Goal: Task Accomplishment & Management: Use online tool/utility

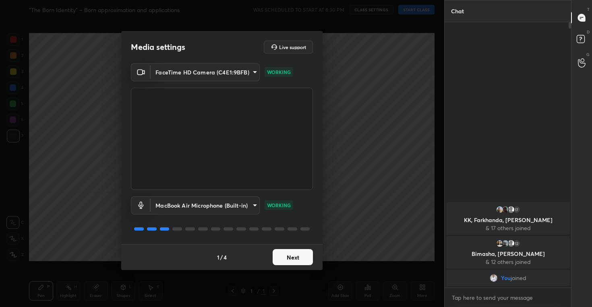
click at [299, 256] on button "Next" at bounding box center [293, 257] width 40 height 16
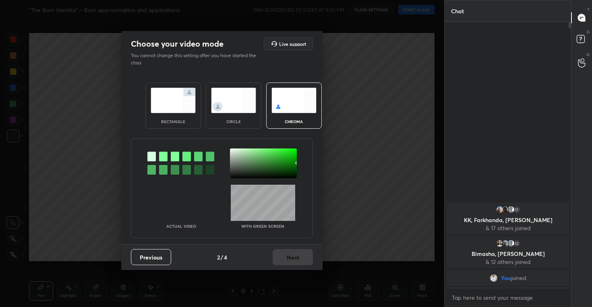
click at [233, 103] on img at bounding box center [233, 100] width 45 height 25
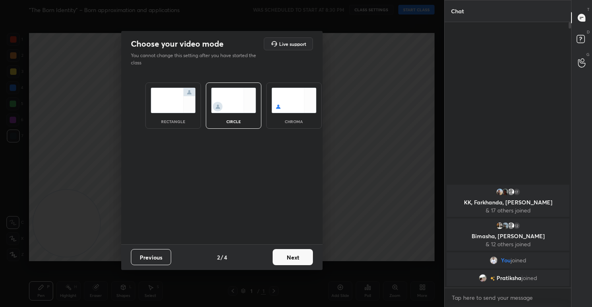
click at [292, 255] on button "Next" at bounding box center [293, 257] width 40 height 16
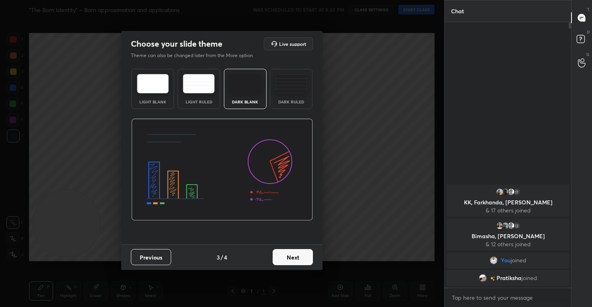
click at [285, 253] on button "Next" at bounding box center [293, 257] width 40 height 16
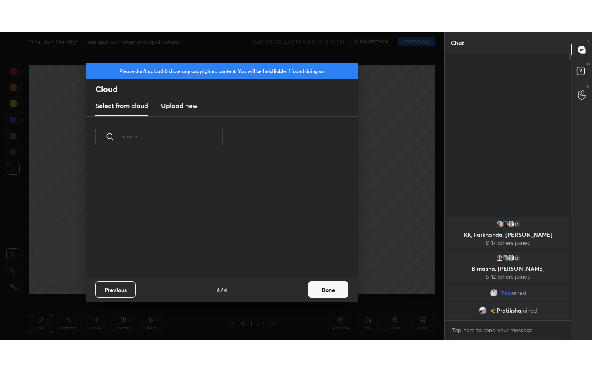
scroll to position [119, 259]
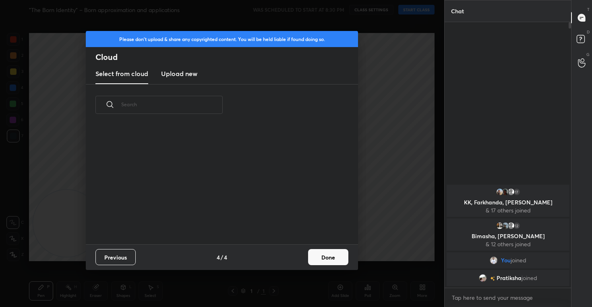
click at [188, 76] on h3 "Upload new" at bounding box center [179, 74] width 36 height 10
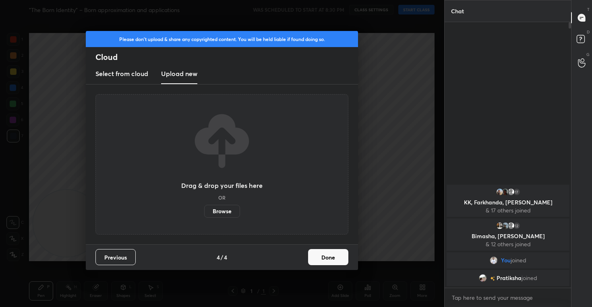
click at [221, 214] on label "Browse" at bounding box center [222, 211] width 36 height 13
click at [204, 214] on input "Browse" at bounding box center [204, 211] width 0 height 13
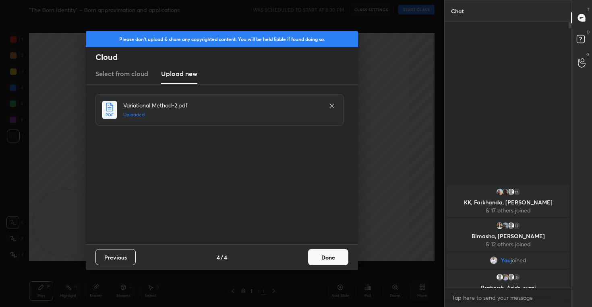
click at [323, 251] on button "Done" at bounding box center [328, 257] width 40 height 16
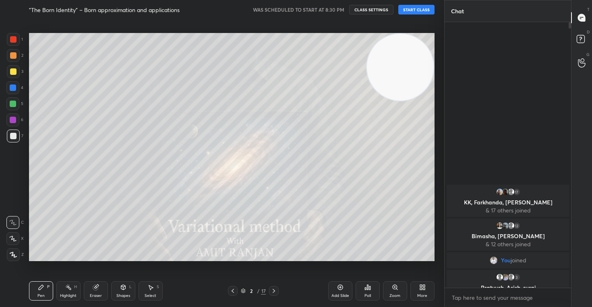
drag, startPoint x: 55, startPoint y: 230, endPoint x: 455, endPoint y: 46, distance: 440.5
click at [455, 46] on div "1 2 3 4 5 6 7 C X Z C X Z E E Erase all H H "The Born Identity" – Born approxim…" at bounding box center [296, 153] width 592 height 307
click at [15, 237] on icon at bounding box center [12, 239] width 7 height 6
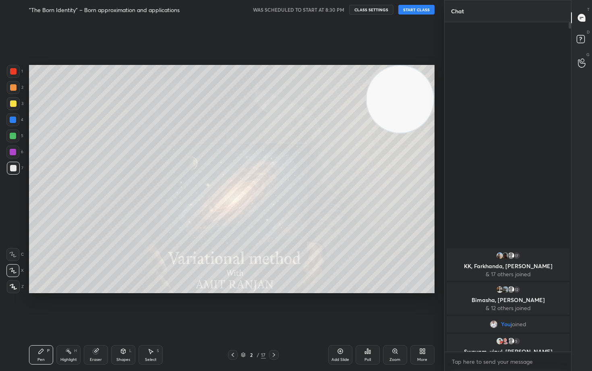
click at [375, 8] on button "CLASS SETTINGS" at bounding box center [371, 10] width 44 height 10
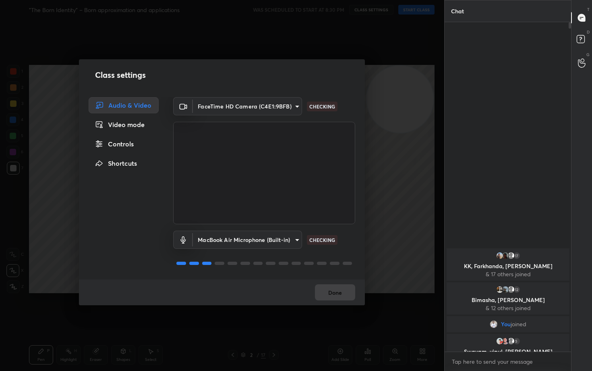
click at [127, 144] on div "Controls" at bounding box center [124, 144] width 70 height 16
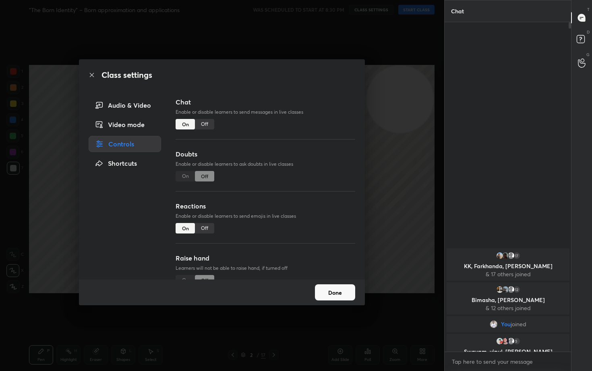
click at [202, 228] on div "Off" at bounding box center [204, 228] width 19 height 10
click at [336, 293] on button "Done" at bounding box center [335, 292] width 40 height 16
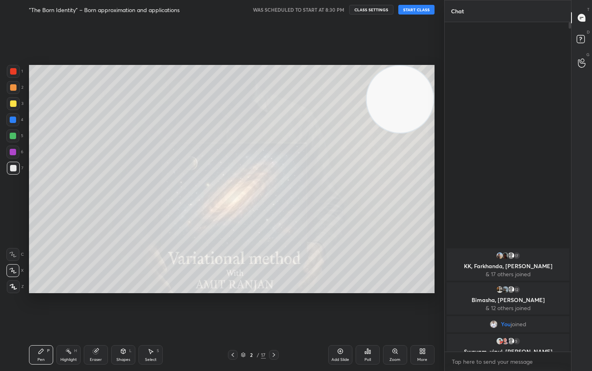
click at [418, 8] on button "START CLASS" at bounding box center [417, 10] width 36 height 10
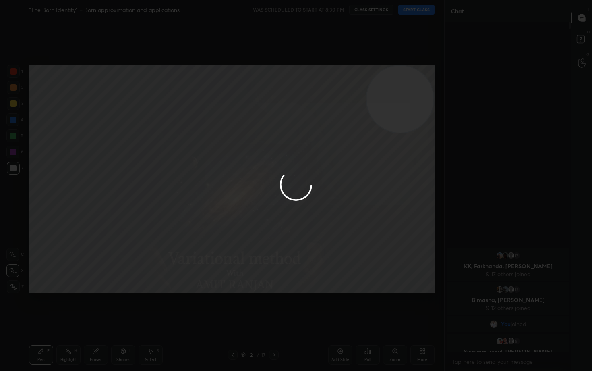
type textarea "x"
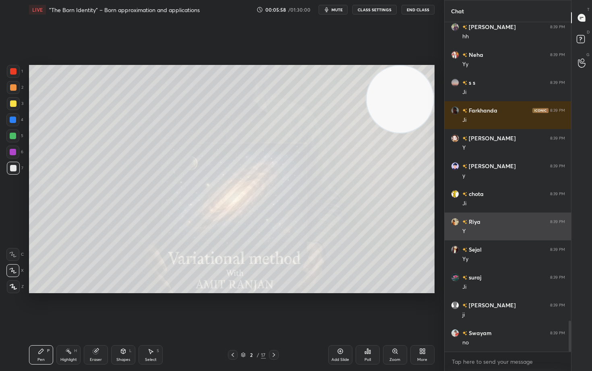
scroll to position [3172, 0]
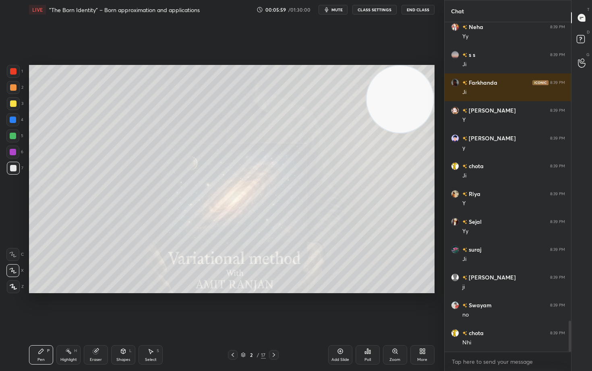
click at [338, 307] on icon at bounding box center [340, 351] width 5 height 5
click at [17, 106] on div at bounding box center [13, 103] width 13 height 13
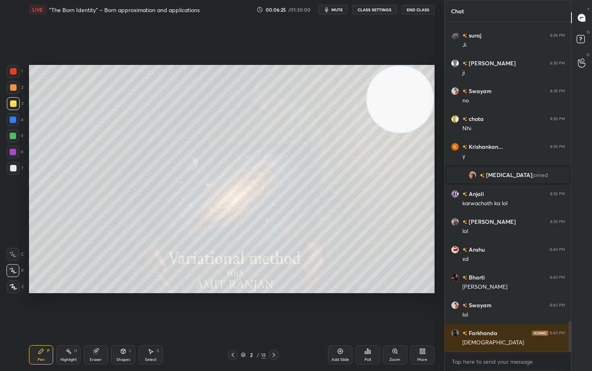
scroll to position [3224, 0]
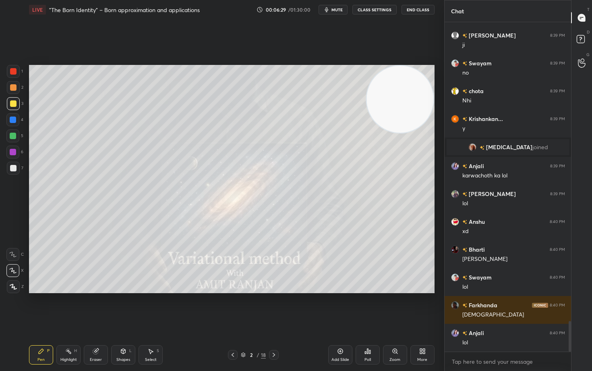
click at [15, 169] on div at bounding box center [13, 168] width 6 height 6
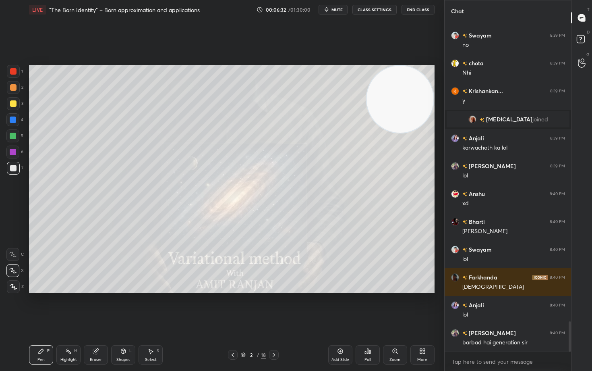
click at [340, 307] on icon at bounding box center [340, 351] width 6 height 6
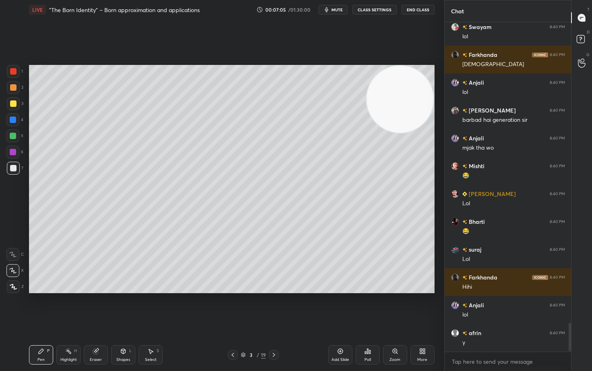
scroll to position [3502, 0]
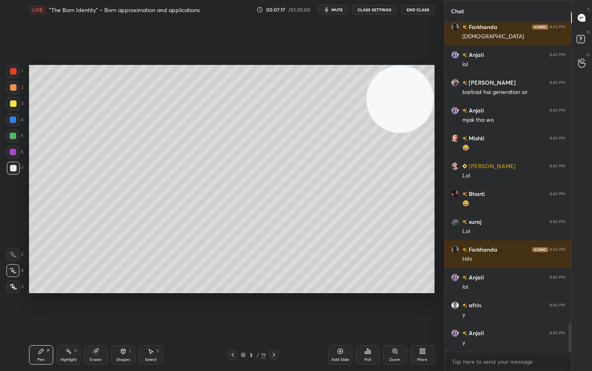
drag, startPoint x: 12, startPoint y: 104, endPoint x: 25, endPoint y: 106, distance: 12.2
click at [12, 104] on div at bounding box center [13, 103] width 6 height 6
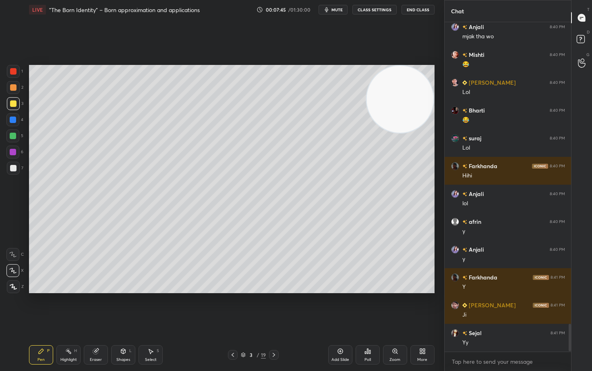
scroll to position [3641, 0]
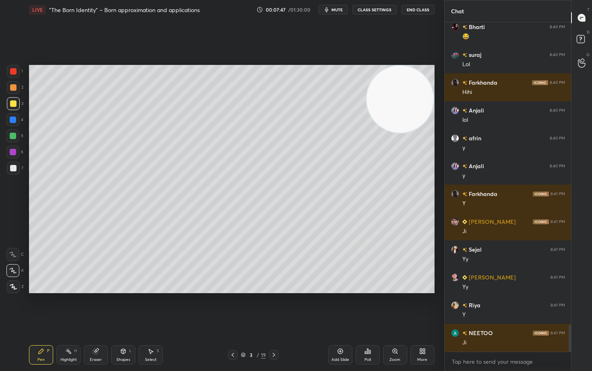
click at [11, 168] on div at bounding box center [13, 168] width 6 height 6
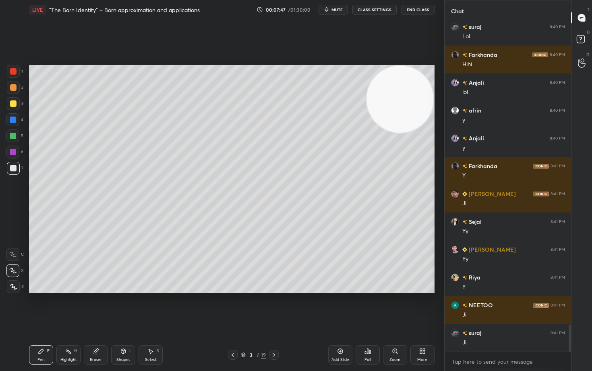
click at [17, 166] on div at bounding box center [13, 168] width 13 height 13
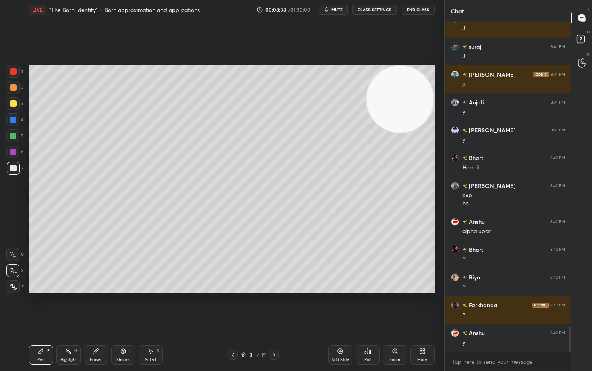
scroll to position [4011, 0]
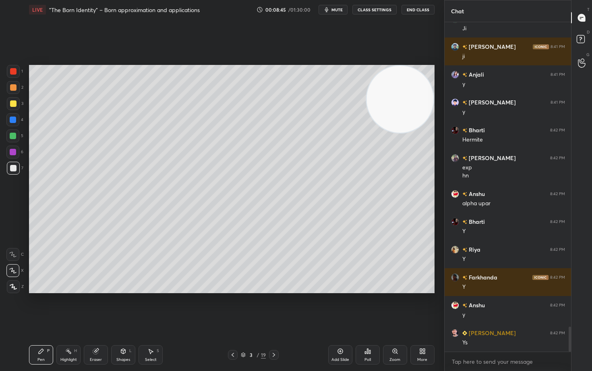
drag, startPoint x: 336, startPoint y: 352, endPoint x: 335, endPoint y: 347, distance: 4.7
click at [336, 307] on div "Add Slide" at bounding box center [340, 354] width 24 height 19
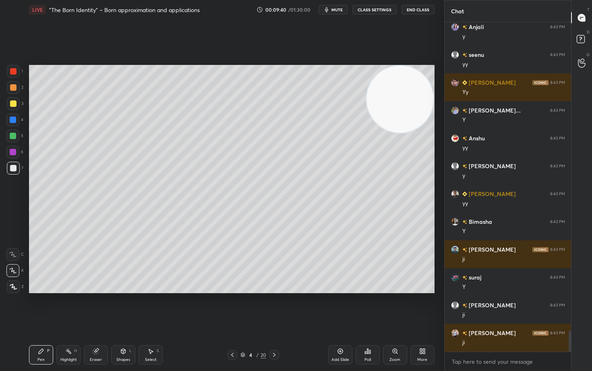
scroll to position [4900, 0]
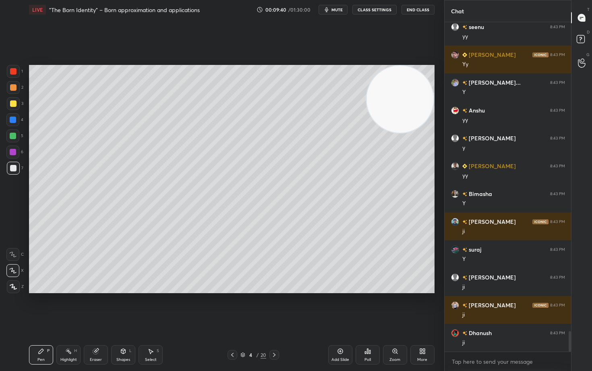
click at [12, 88] on div at bounding box center [13, 87] width 6 height 6
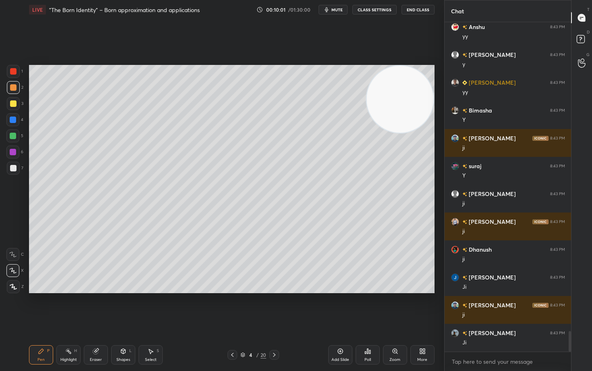
scroll to position [5012, 0]
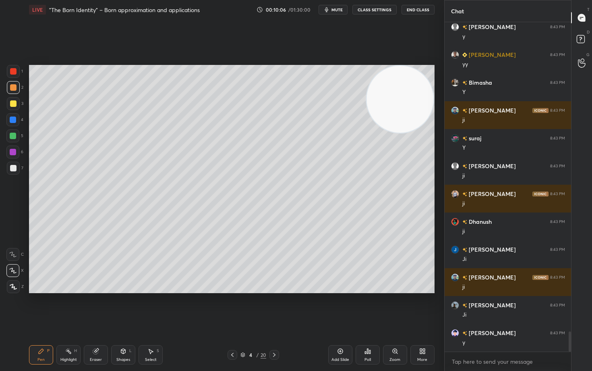
click at [12, 121] on div at bounding box center [13, 119] width 6 height 6
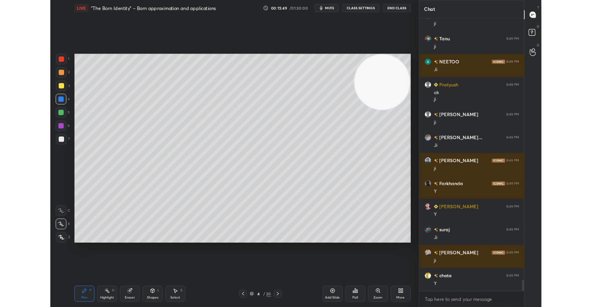
scroll to position [7941, 0]
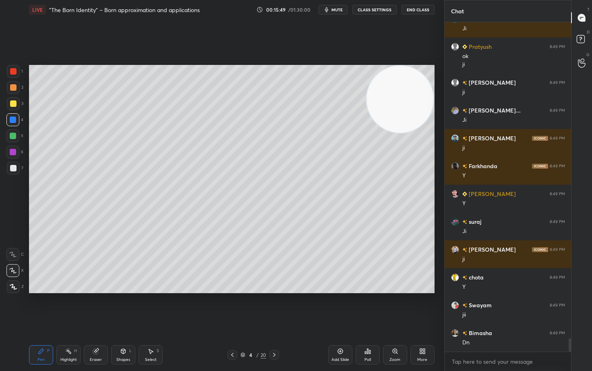
click at [342, 307] on div "Add Slide" at bounding box center [340, 354] width 24 height 19
click at [9, 106] on div at bounding box center [13, 103] width 13 height 13
click at [12, 169] on div at bounding box center [13, 168] width 6 height 6
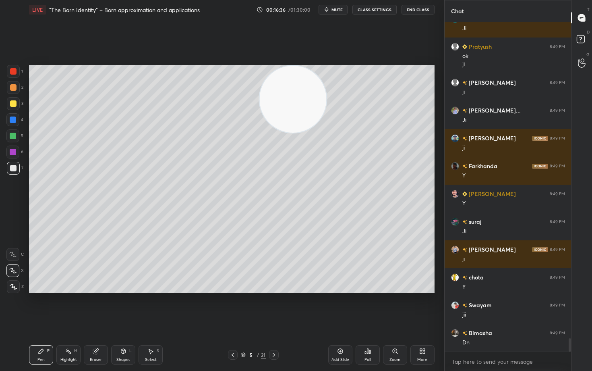
drag, startPoint x: 314, startPoint y: 104, endPoint x: 255, endPoint y: 98, distance: 58.7
click at [260, 100] on video at bounding box center [293, 99] width 67 height 67
drag, startPoint x: 260, startPoint y: 109, endPoint x: 392, endPoint y: 86, distance: 134.9
click at [313, 81] on video at bounding box center [279, 99] width 67 height 67
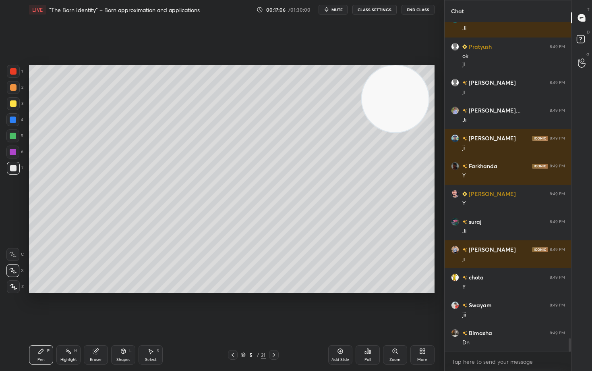
click at [340, 307] on icon at bounding box center [340, 351] width 6 height 6
drag, startPoint x: 14, startPoint y: 104, endPoint x: 18, endPoint y: 105, distance: 4.5
click at [13, 104] on div at bounding box center [13, 103] width 6 height 6
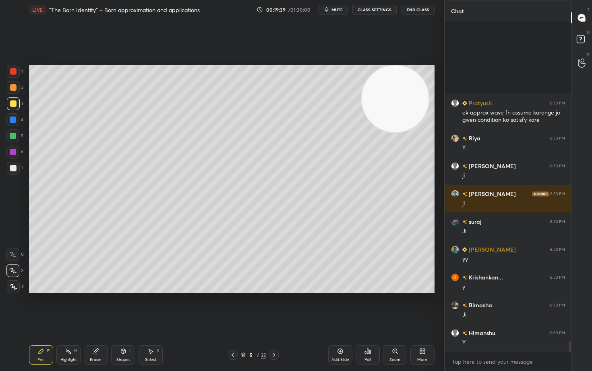
scroll to position [9735, 0]
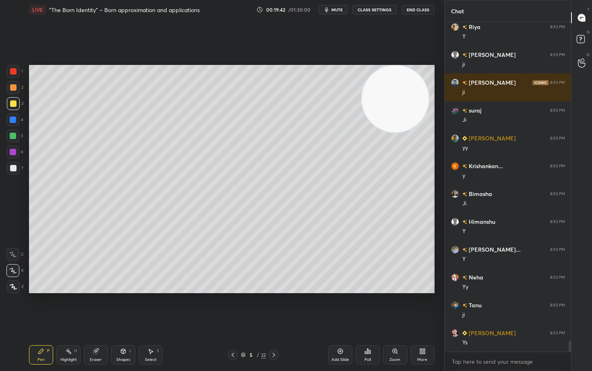
click at [340, 307] on icon at bounding box center [340, 351] width 2 height 2
click at [13, 87] on div at bounding box center [13, 87] width 6 height 6
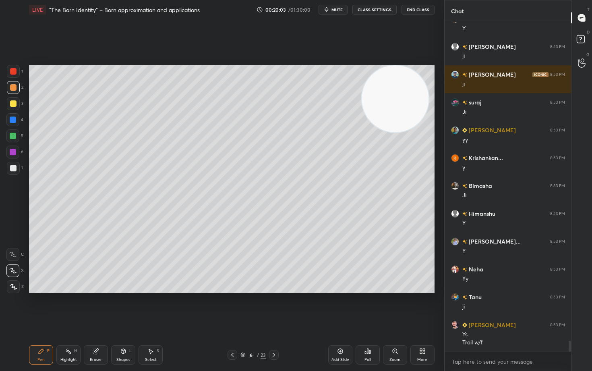
click at [17, 168] on div at bounding box center [13, 168] width 13 height 13
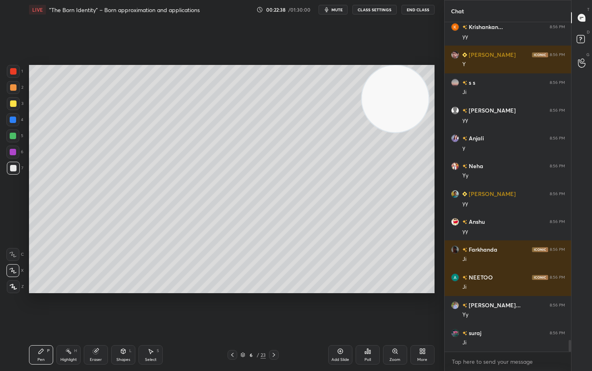
scroll to position [8995, 0]
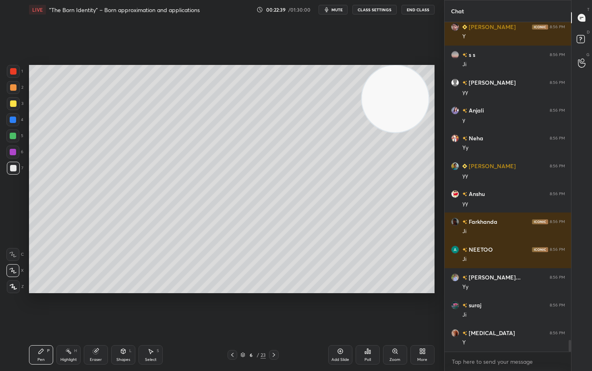
click at [336, 307] on div "Add Slide" at bounding box center [340, 354] width 24 height 19
click at [12, 105] on div at bounding box center [13, 103] width 6 height 6
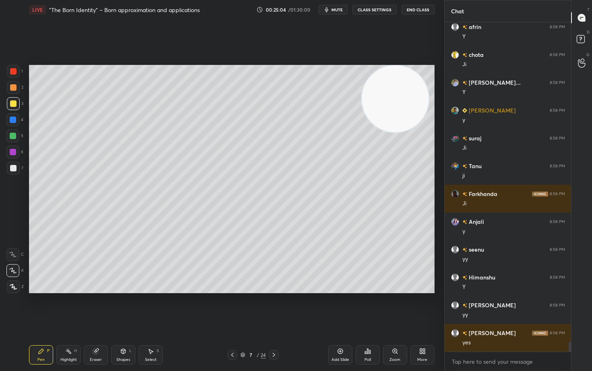
scroll to position [11024, 0]
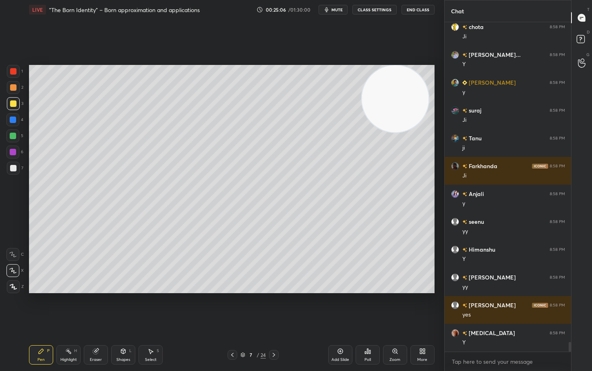
click at [336, 307] on div "Add Slide" at bounding box center [340, 354] width 24 height 19
click at [10, 88] on div at bounding box center [13, 87] width 6 height 6
drag, startPoint x: 94, startPoint y: 357, endPoint x: 100, endPoint y: 343, distance: 15.3
click at [96, 307] on div "Eraser" at bounding box center [96, 354] width 24 height 19
drag, startPoint x: 40, startPoint y: 351, endPoint x: 60, endPoint y: 307, distance: 48.3
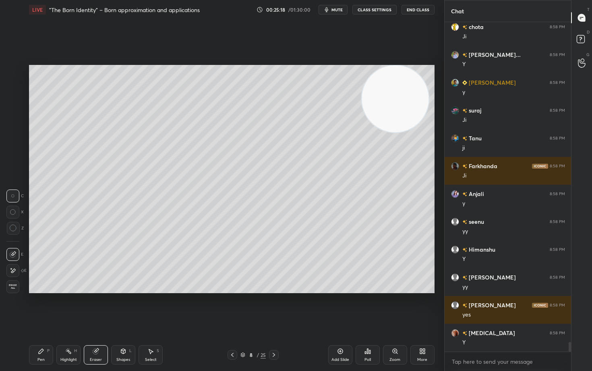
click at [39, 307] on icon at bounding box center [41, 351] width 6 height 6
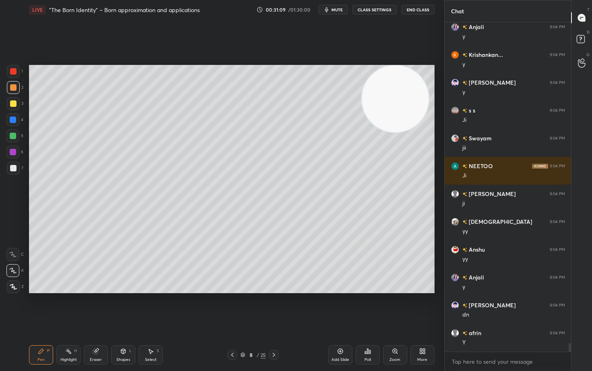
scroll to position [12808, 0]
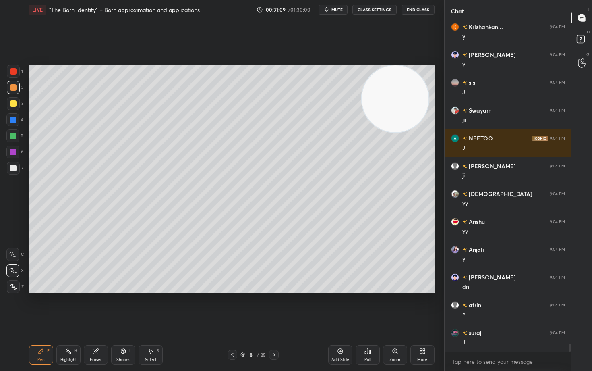
drag, startPoint x: 332, startPoint y: 351, endPoint x: 330, endPoint y: 348, distance: 4.1
click at [332, 307] on div "Add Slide" at bounding box center [340, 354] width 24 height 19
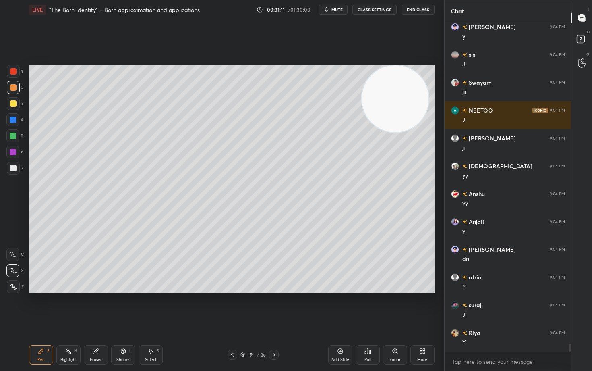
click at [12, 104] on div at bounding box center [13, 103] width 6 height 6
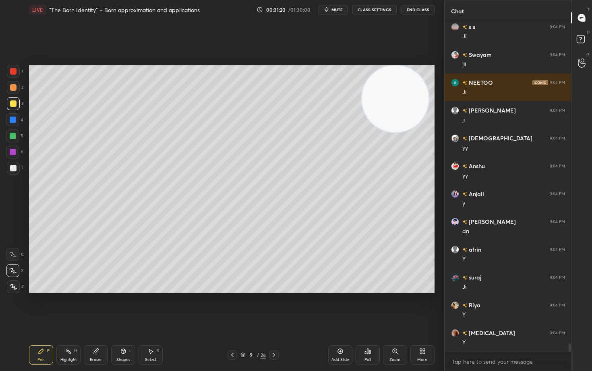
drag, startPoint x: 415, startPoint y: 126, endPoint x: 416, endPoint y: 173, distance: 47.6
click at [417, 132] on video at bounding box center [395, 98] width 67 height 67
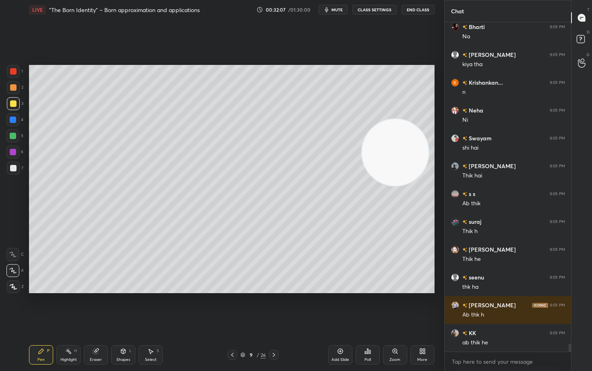
scroll to position [13448, 0]
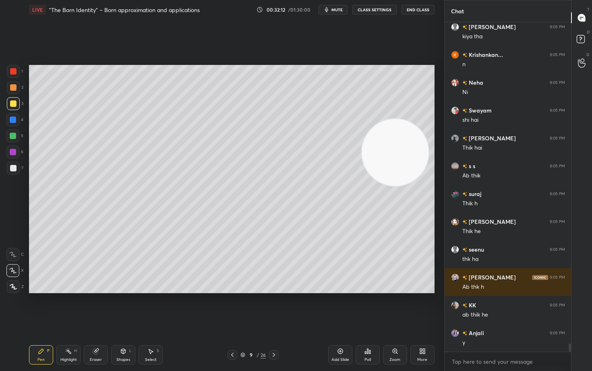
click at [10, 86] on div at bounding box center [13, 87] width 13 height 13
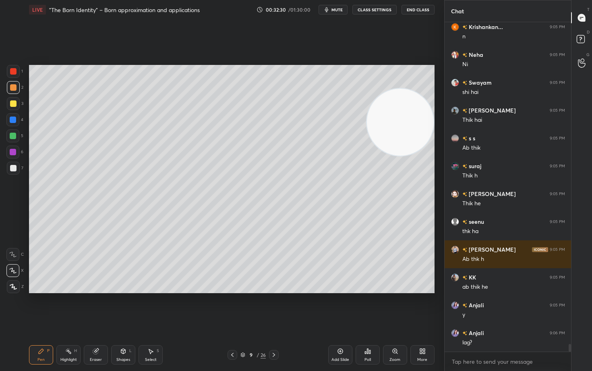
drag, startPoint x: 390, startPoint y: 168, endPoint x: 395, endPoint y: 88, distance: 80.0
click at [399, 102] on video at bounding box center [400, 122] width 67 height 67
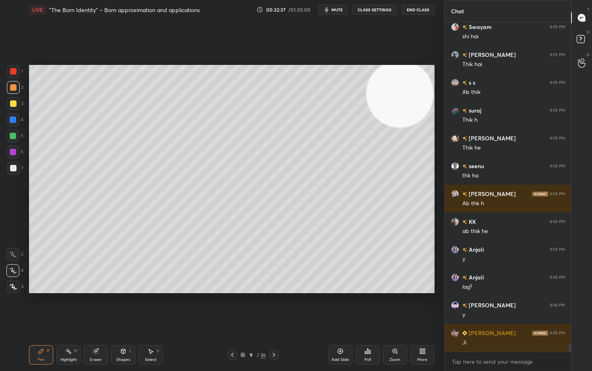
scroll to position [13559, 0]
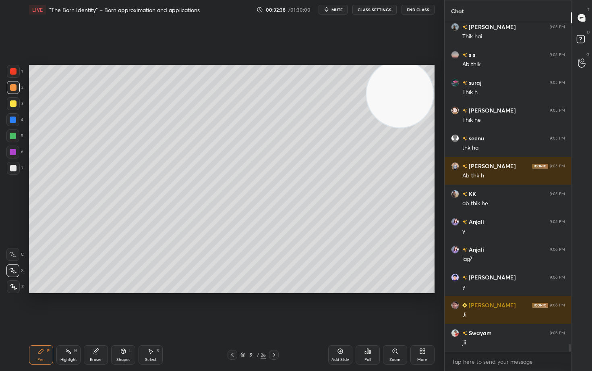
drag, startPoint x: 13, startPoint y: 106, endPoint x: 20, endPoint y: 113, distance: 10.0
click at [13, 106] on div at bounding box center [13, 103] width 6 height 6
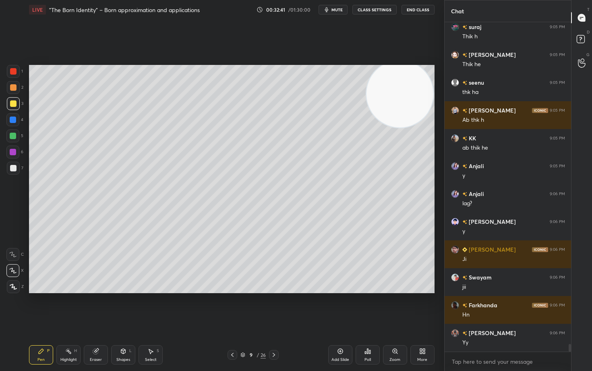
scroll to position [13642, 0]
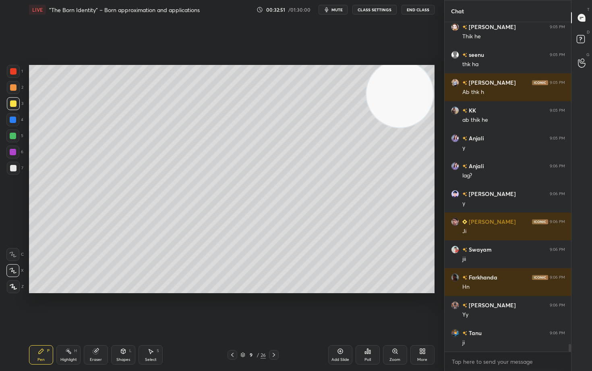
drag, startPoint x: 92, startPoint y: 354, endPoint x: 121, endPoint y: 325, distance: 40.7
click at [93, 307] on div "Eraser" at bounding box center [96, 354] width 24 height 19
drag, startPoint x: 41, startPoint y: 350, endPoint x: 90, endPoint y: 320, distance: 57.4
click at [42, 307] on icon at bounding box center [41, 351] width 5 height 5
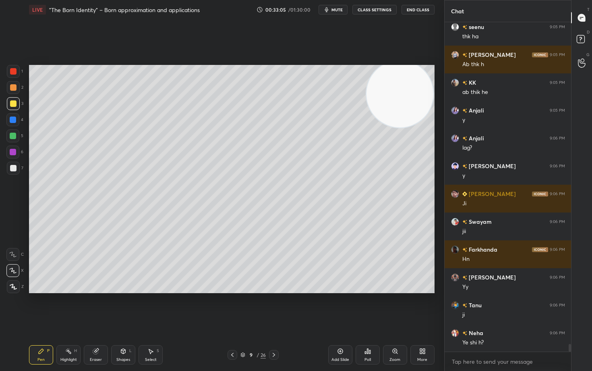
scroll to position [13698, 0]
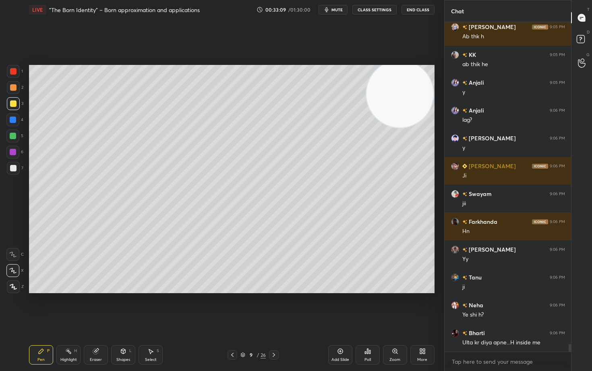
drag, startPoint x: 97, startPoint y: 355, endPoint x: 103, endPoint y: 333, distance: 23.0
click at [97, 307] on div "Eraser" at bounding box center [96, 354] width 24 height 19
drag, startPoint x: 37, startPoint y: 357, endPoint x: 42, endPoint y: 349, distance: 9.6
click at [37, 307] on div "Pen P" at bounding box center [41, 354] width 24 height 19
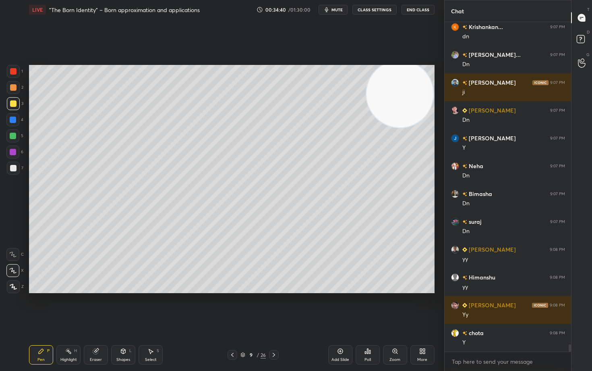
scroll to position [14894, 0]
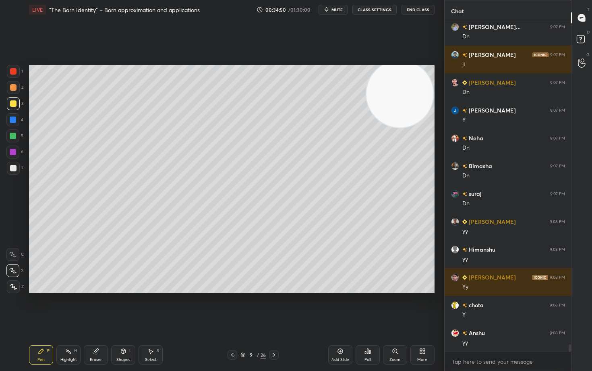
click at [340, 307] on div "Add Slide" at bounding box center [341, 359] width 18 height 4
click at [12, 89] on div at bounding box center [13, 87] width 6 height 6
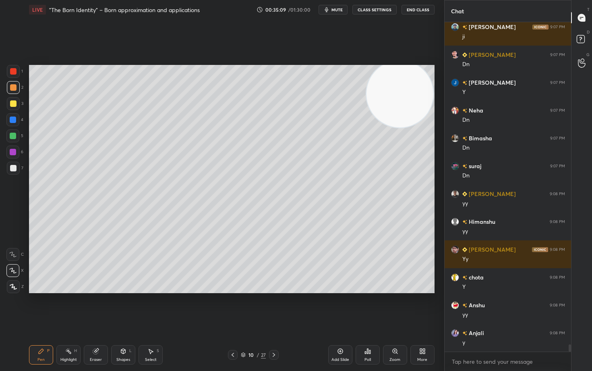
drag, startPoint x: 405, startPoint y: 151, endPoint x: 380, endPoint y: 129, distance: 32.5
click at [403, 127] on video at bounding box center [400, 93] width 67 height 67
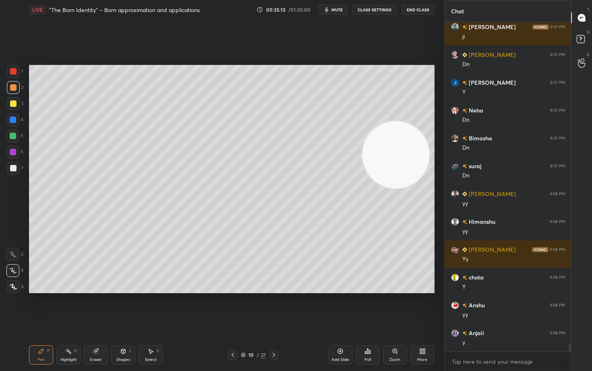
drag, startPoint x: 397, startPoint y: 158, endPoint x: 417, endPoint y: 93, distance: 68.2
click at [419, 121] on video at bounding box center [396, 154] width 67 height 67
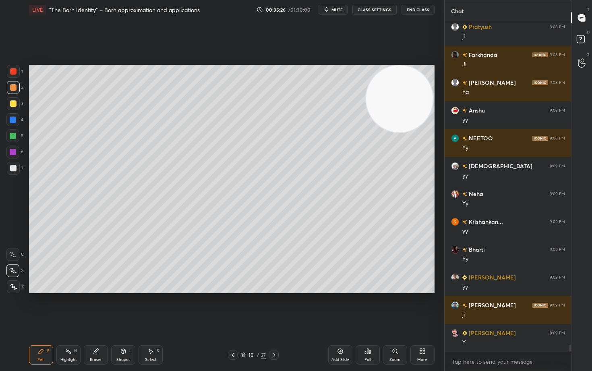
scroll to position [15338, 0]
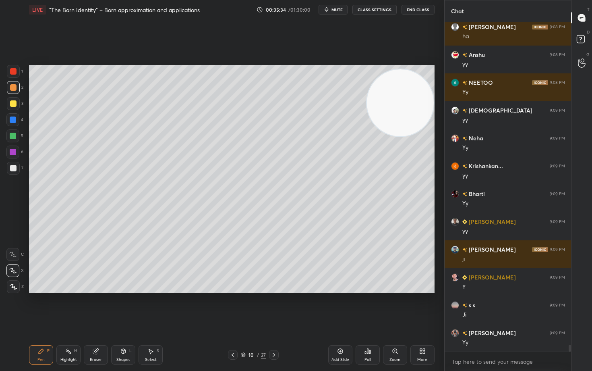
drag, startPoint x: 397, startPoint y: 110, endPoint x: 393, endPoint y: 197, distance: 87.1
click at [396, 136] on video at bounding box center [400, 102] width 67 height 67
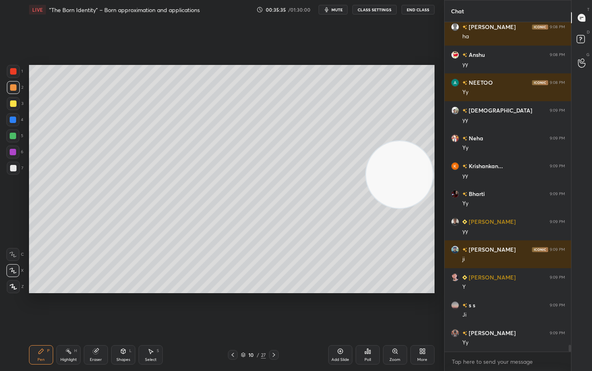
scroll to position [15366, 0]
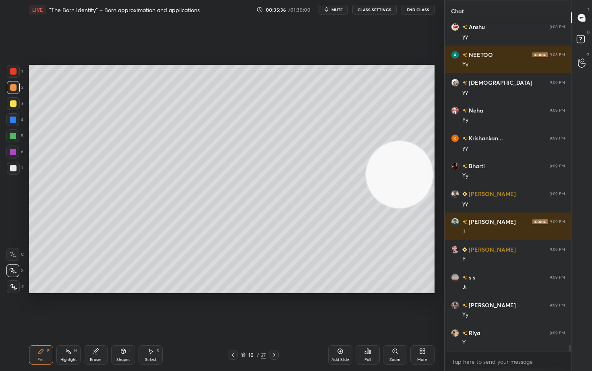
drag, startPoint x: 394, startPoint y: 164, endPoint x: 394, endPoint y: 223, distance: 58.8
click at [396, 208] on video at bounding box center [399, 174] width 67 height 67
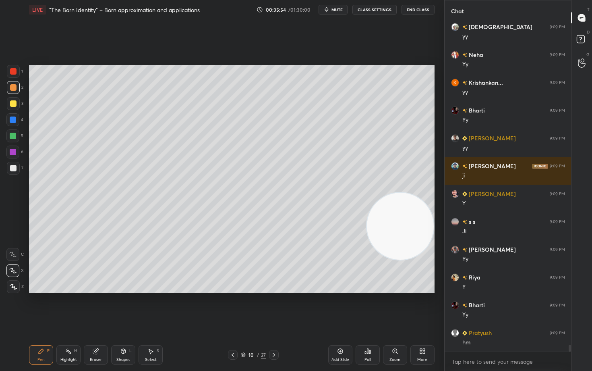
scroll to position [15450, 0]
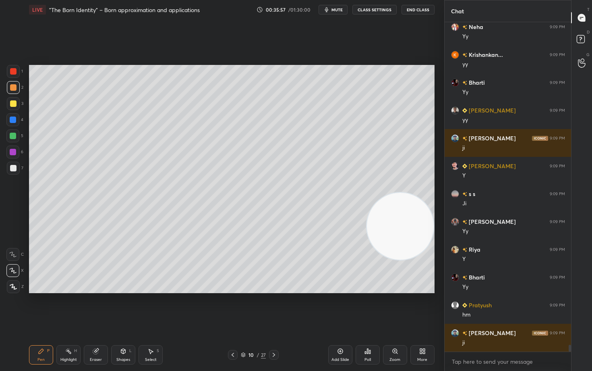
click at [15, 104] on div at bounding box center [13, 103] width 6 height 6
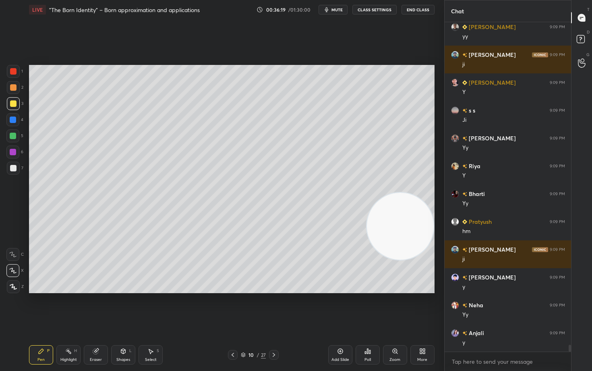
scroll to position [15561, 0]
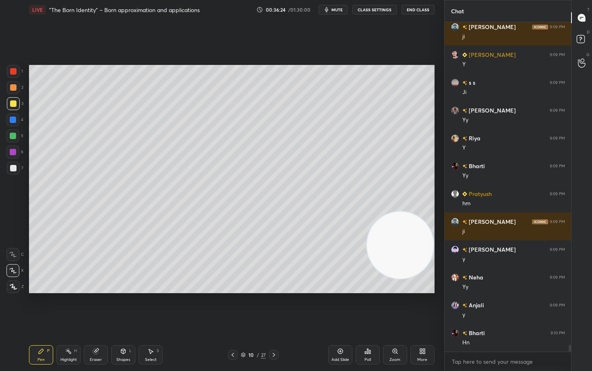
drag, startPoint x: 395, startPoint y: 235, endPoint x: 396, endPoint y: 282, distance: 48.0
click at [398, 269] on video at bounding box center [400, 245] width 67 height 67
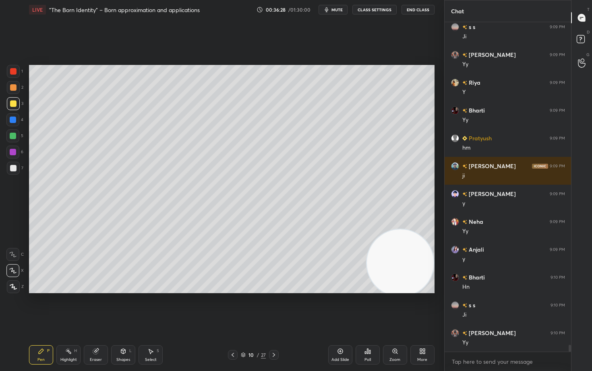
click at [338, 307] on icon at bounding box center [340, 351] width 6 height 6
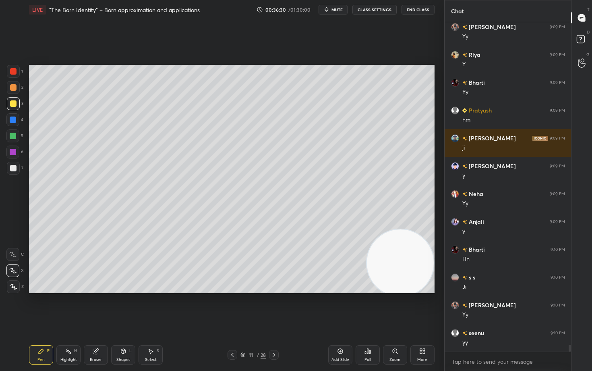
click at [17, 89] on div at bounding box center [13, 87] width 13 height 13
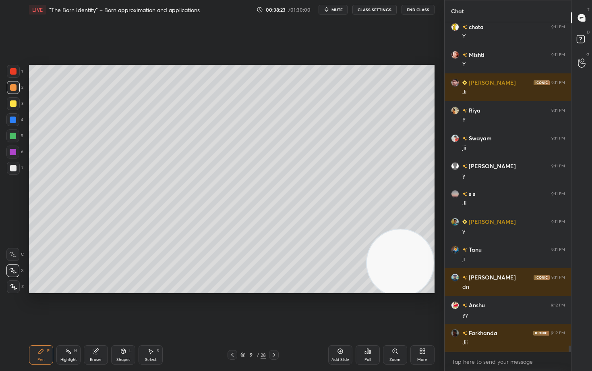
scroll to position [17062, 0]
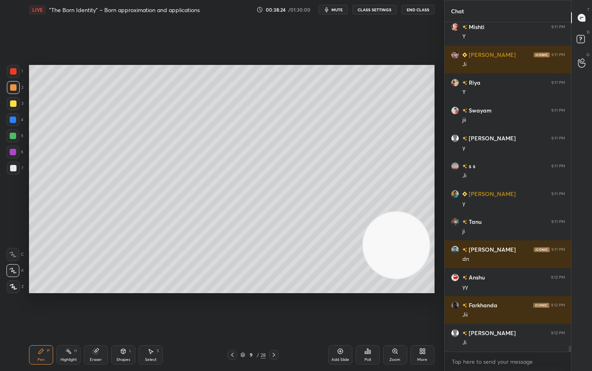
drag, startPoint x: 410, startPoint y: 255, endPoint x: 415, endPoint y: 125, distance: 130.2
click at [416, 212] on video at bounding box center [396, 245] width 67 height 67
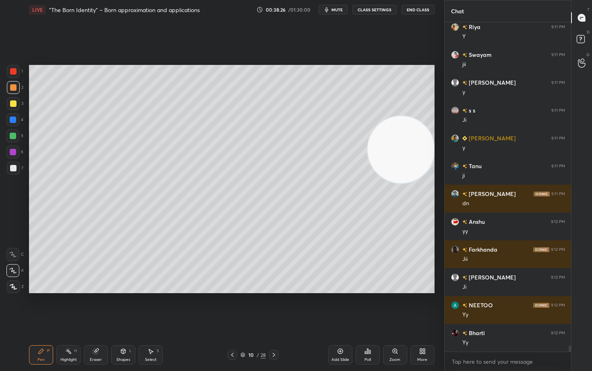
scroll to position [17146, 0]
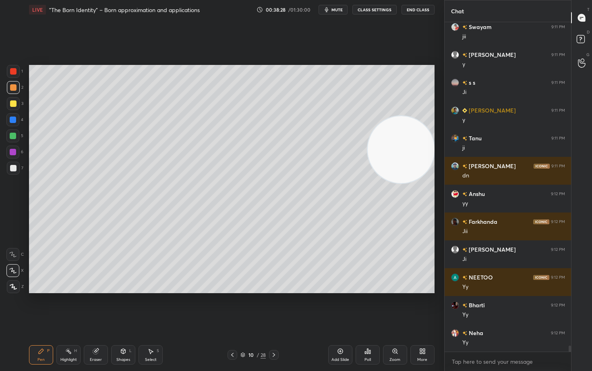
drag, startPoint x: 410, startPoint y: 127, endPoint x: 407, endPoint y: 87, distance: 40.0
click at [412, 116] on video at bounding box center [401, 149] width 67 height 67
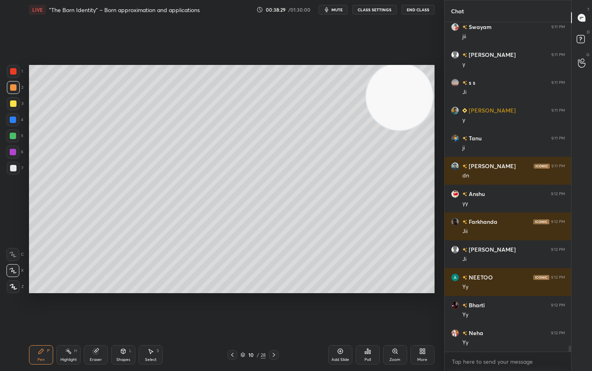
scroll to position [17174, 0]
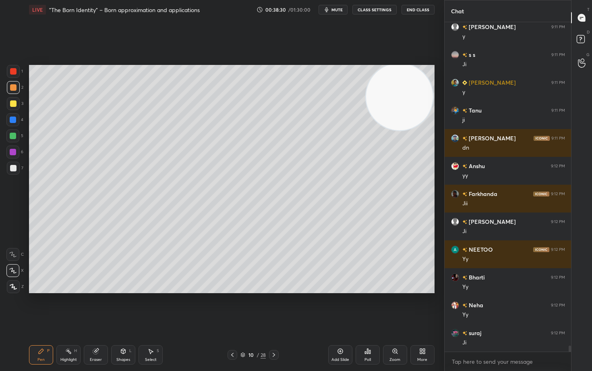
click at [11, 169] on div at bounding box center [13, 168] width 6 height 6
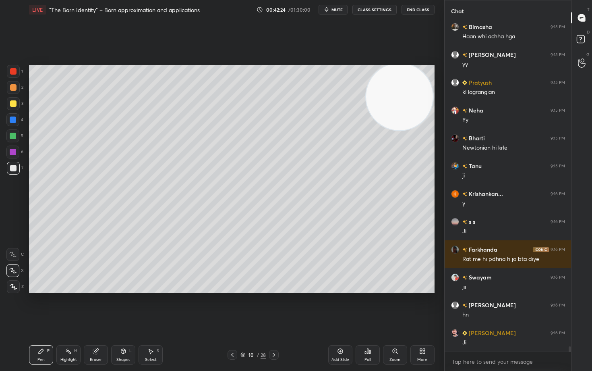
scroll to position [20873, 0]
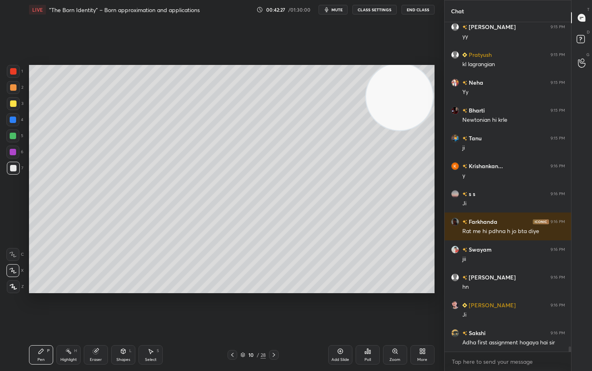
click at [339, 307] on div "Add Slide" at bounding box center [340, 354] width 24 height 19
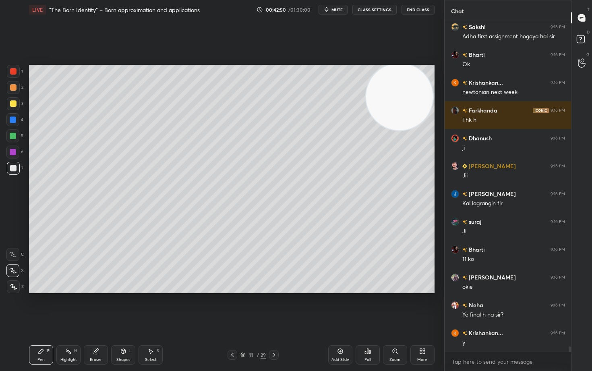
scroll to position [21206, 0]
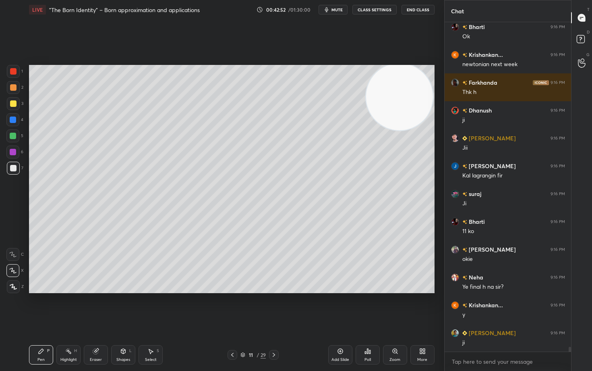
click at [94, 307] on icon at bounding box center [95, 351] width 5 height 5
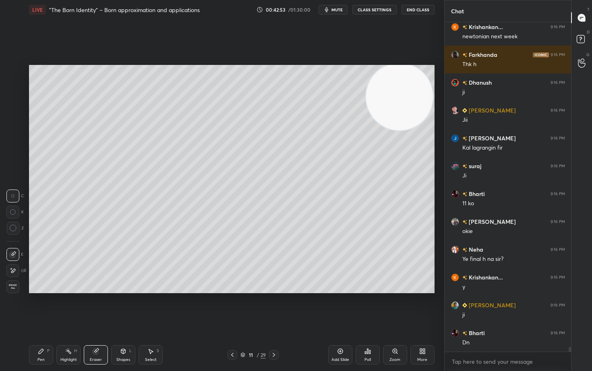
click at [10, 285] on span "Erase all" at bounding box center [13, 287] width 12 height 6
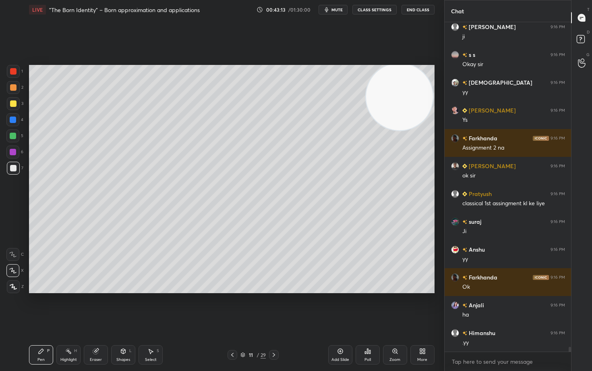
scroll to position [21596, 0]
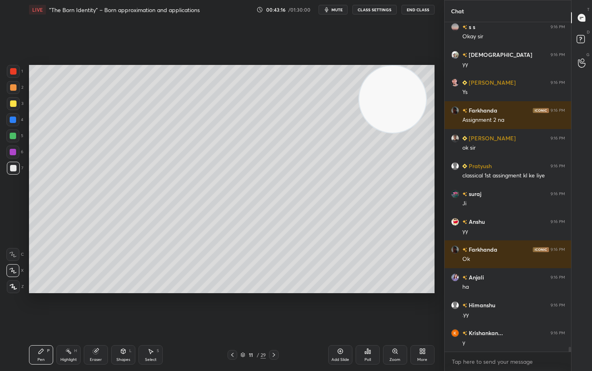
drag, startPoint x: 402, startPoint y: 99, endPoint x: 166, endPoint y: 87, distance: 236.0
click at [359, 95] on video at bounding box center [392, 99] width 67 height 67
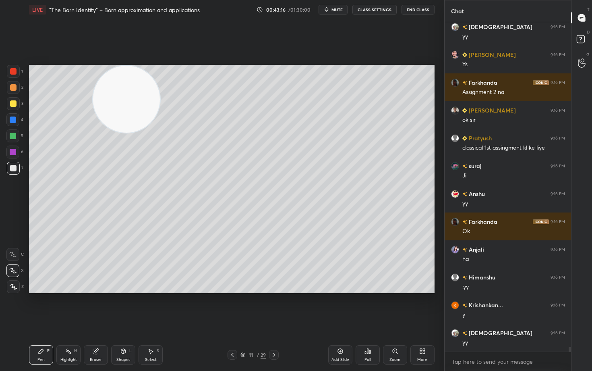
drag, startPoint x: 178, startPoint y: 109, endPoint x: 44, endPoint y: 91, distance: 135.4
click at [93, 97] on video at bounding box center [126, 99] width 67 height 67
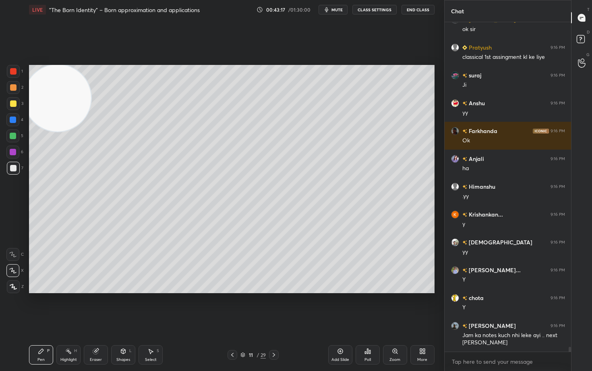
click at [12, 104] on div at bounding box center [13, 103] width 6 height 6
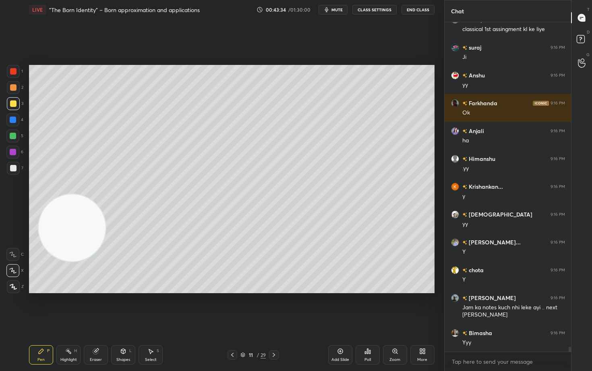
drag, startPoint x: 79, startPoint y: 164, endPoint x: 76, endPoint y: 216, distance: 52.4
click at [79, 247] on video at bounding box center [72, 227] width 67 height 67
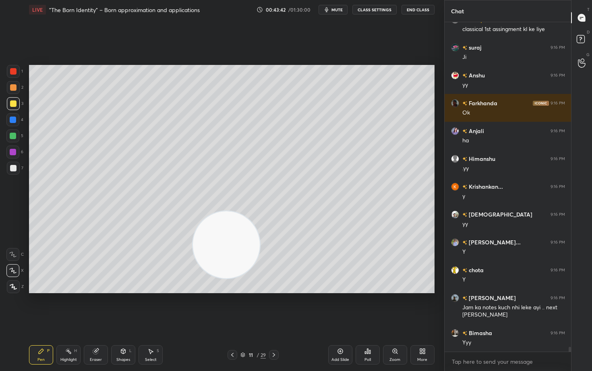
drag, startPoint x: 70, startPoint y: 243, endPoint x: 312, endPoint y: 217, distance: 243.9
click at [260, 232] on video at bounding box center [226, 244] width 67 height 67
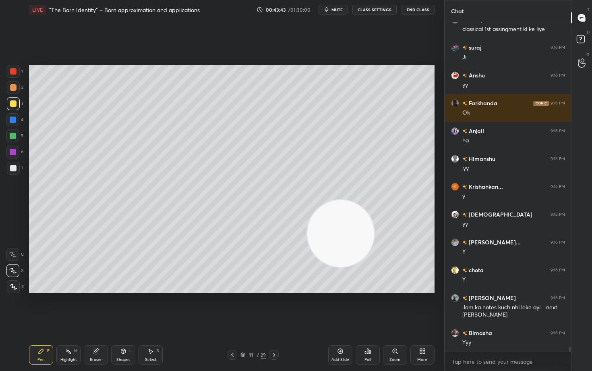
drag, startPoint x: 320, startPoint y: 230, endPoint x: 417, endPoint y: 210, distance: 98.3
click at [374, 218] on video at bounding box center [340, 233] width 67 height 67
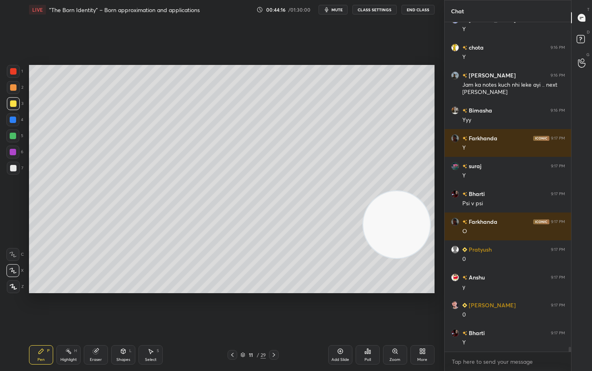
scroll to position [21992, 0]
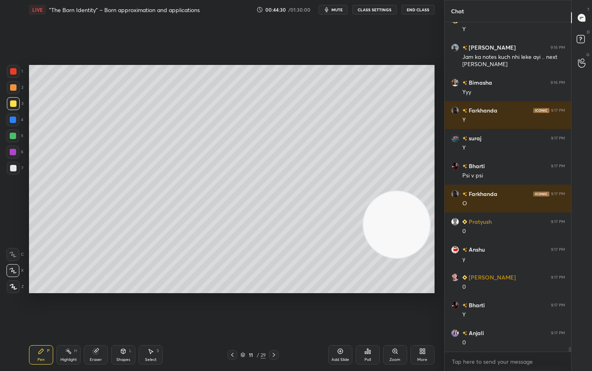
drag, startPoint x: 100, startPoint y: 353, endPoint x: 106, endPoint y: 339, distance: 15.5
click at [100, 307] on div "Eraser" at bounding box center [96, 354] width 24 height 19
drag, startPoint x: 37, startPoint y: 358, endPoint x: 42, endPoint y: 348, distance: 11.7
click at [37, 307] on div "Pen P" at bounding box center [41, 354] width 24 height 19
drag, startPoint x: 97, startPoint y: 351, endPoint x: 98, endPoint y: 309, distance: 41.5
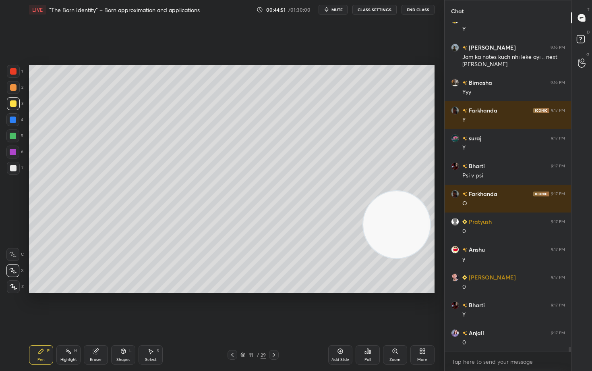
click at [97, 307] on div "Eraser" at bounding box center [96, 354] width 24 height 19
drag, startPoint x: 39, startPoint y: 355, endPoint x: 53, endPoint y: 324, distance: 34.1
click at [40, 307] on div "Pen P" at bounding box center [41, 354] width 24 height 19
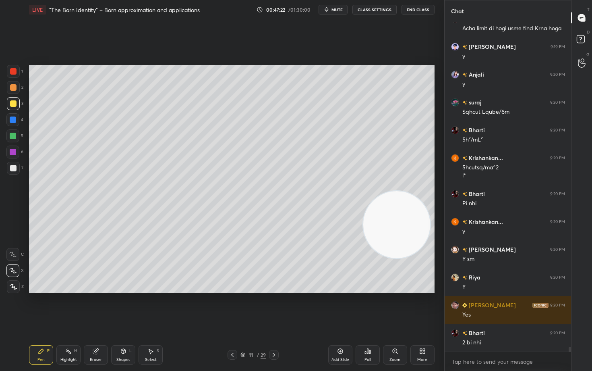
scroll to position [22695, 0]
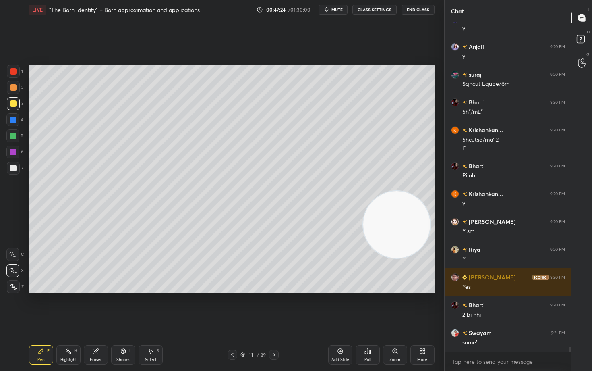
drag, startPoint x: 90, startPoint y: 354, endPoint x: 93, endPoint y: 349, distance: 5.8
click at [91, 307] on div "Eraser" at bounding box center [96, 354] width 24 height 19
drag, startPoint x: 43, startPoint y: 350, endPoint x: 47, endPoint y: 347, distance: 4.9
click at [42, 307] on icon at bounding box center [41, 351] width 5 height 5
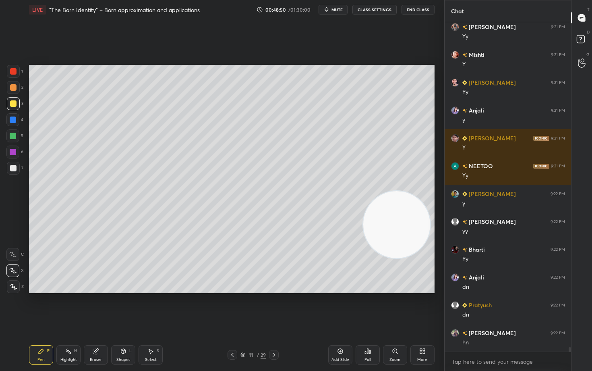
scroll to position [23585, 0]
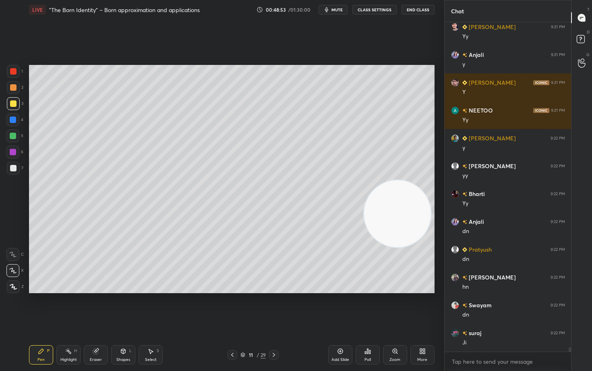
drag, startPoint x: 385, startPoint y: 237, endPoint x: 399, endPoint y: 128, distance: 110.1
click at [400, 180] on video at bounding box center [397, 213] width 67 height 67
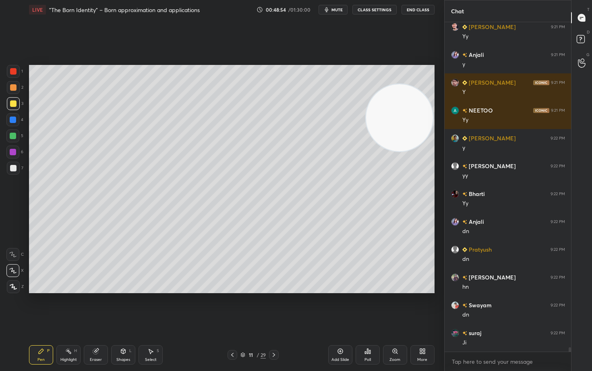
click at [338, 307] on div "Add Slide" at bounding box center [340, 354] width 24 height 19
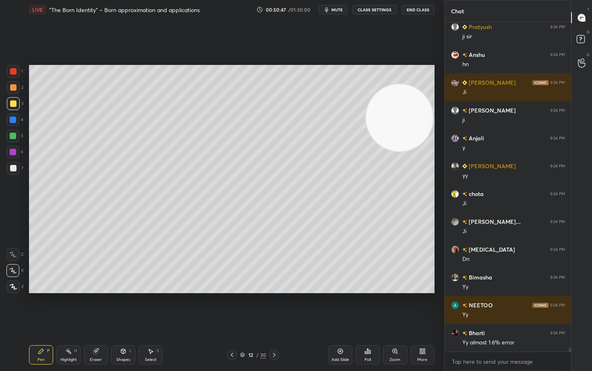
scroll to position [25094, 0]
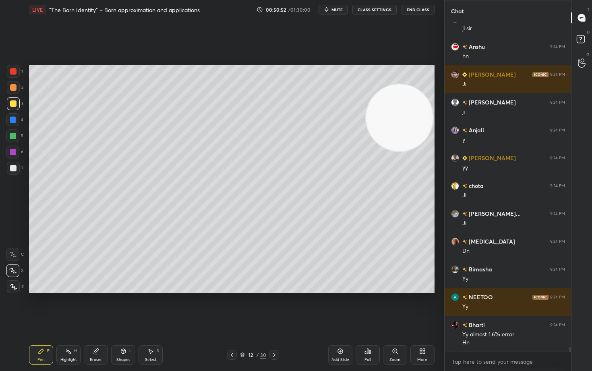
click at [338, 307] on div "Add Slide" at bounding box center [340, 354] width 24 height 19
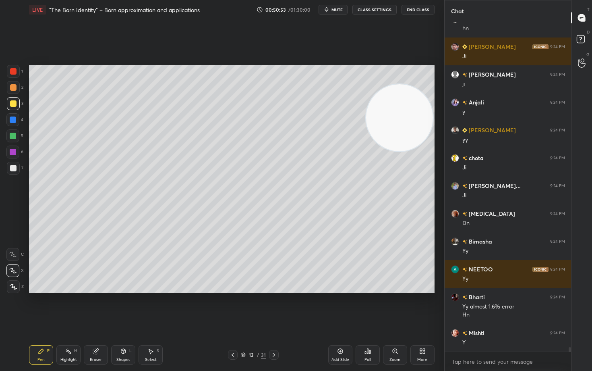
click at [11, 88] on div at bounding box center [13, 87] width 6 height 6
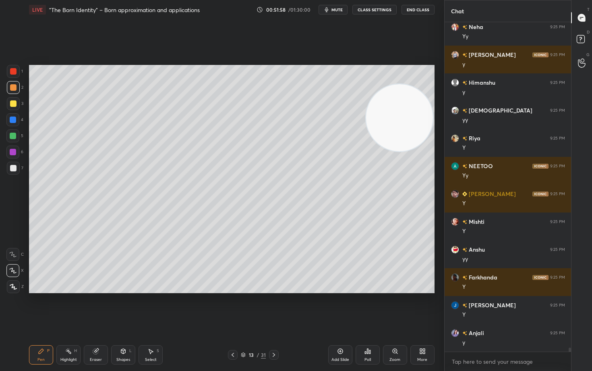
scroll to position [25984, 0]
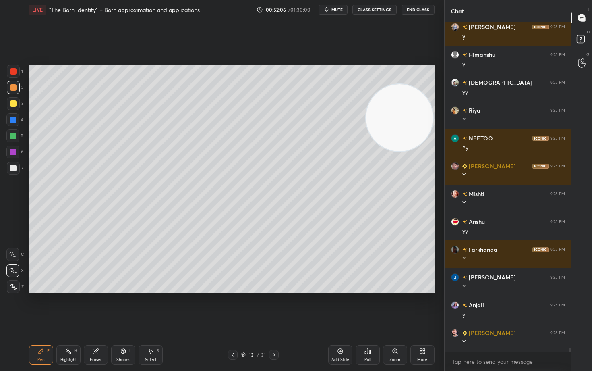
click at [13, 104] on div at bounding box center [13, 103] width 6 height 6
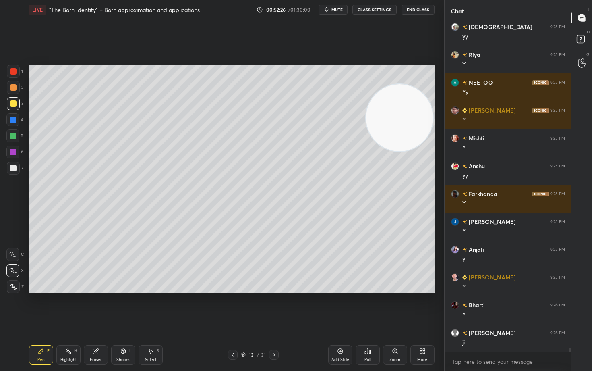
scroll to position [26068, 0]
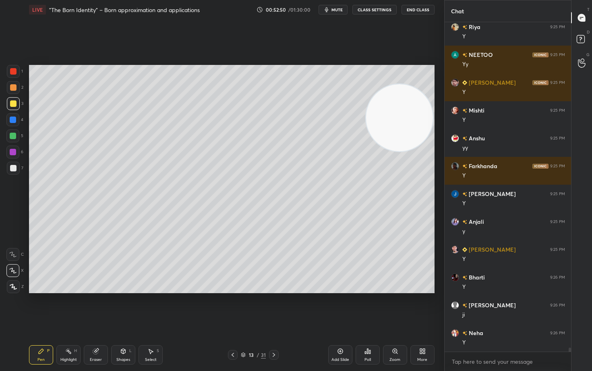
click at [343, 9] on span "mute" at bounding box center [337, 10] width 11 height 6
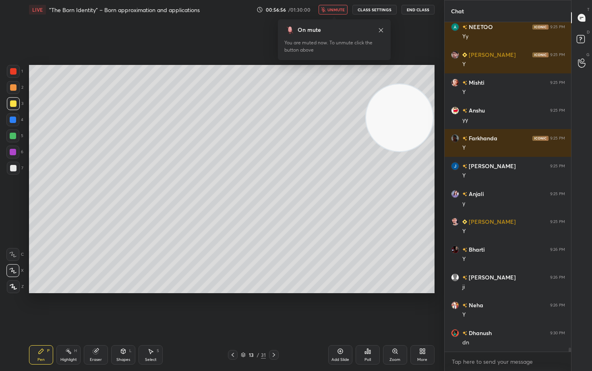
scroll to position [26123, 0]
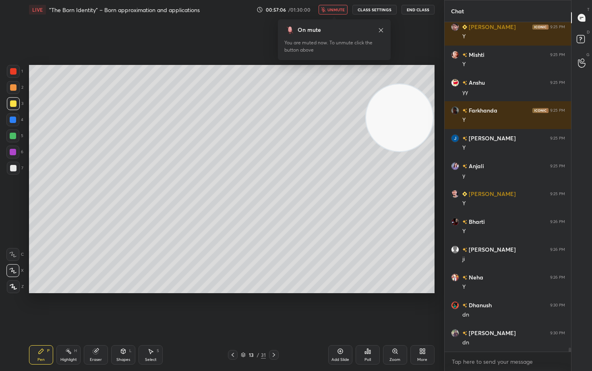
click at [344, 9] on span "unmute" at bounding box center [336, 10] width 17 height 6
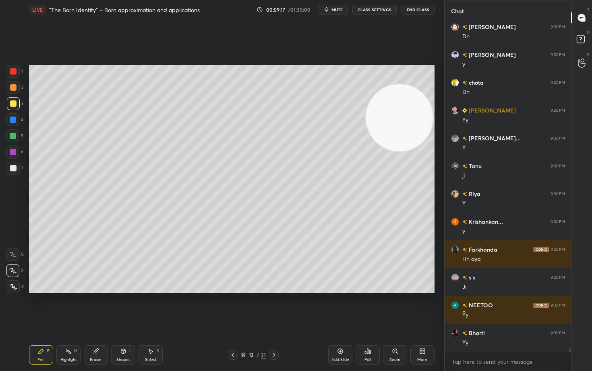
scroll to position [26799, 0]
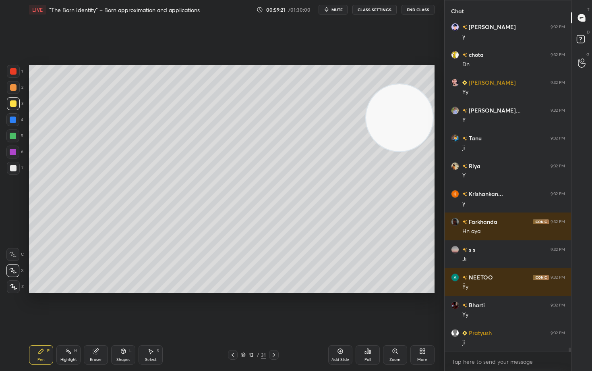
drag, startPoint x: 339, startPoint y: 352, endPoint x: 342, endPoint y: 346, distance: 6.1
click at [339, 307] on icon at bounding box center [340, 351] width 6 height 6
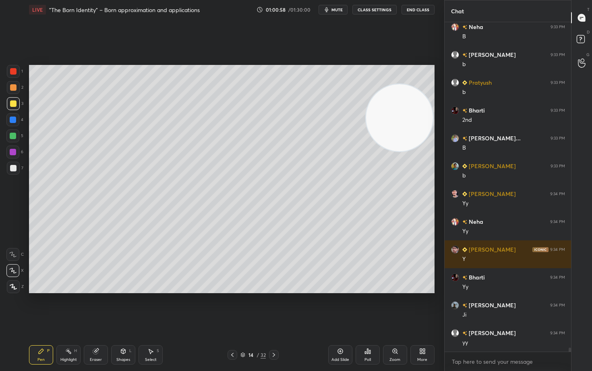
scroll to position [27521, 0]
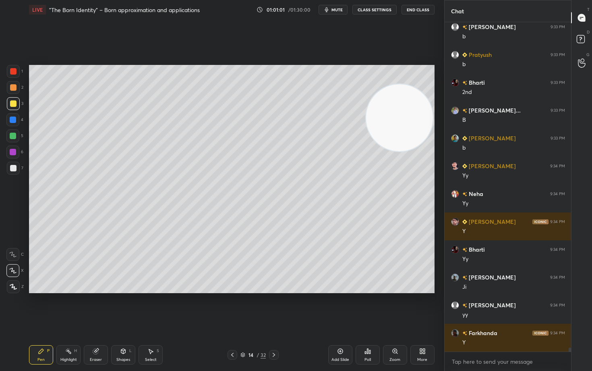
drag, startPoint x: 10, startPoint y: 88, endPoint x: 23, endPoint y: 93, distance: 14.3
click at [9, 88] on div at bounding box center [13, 87] width 13 height 13
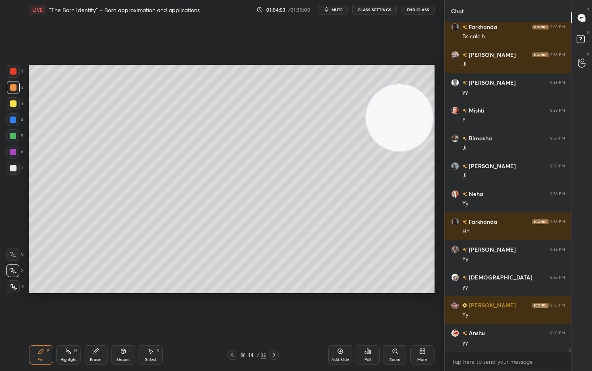
scroll to position [29392, 0]
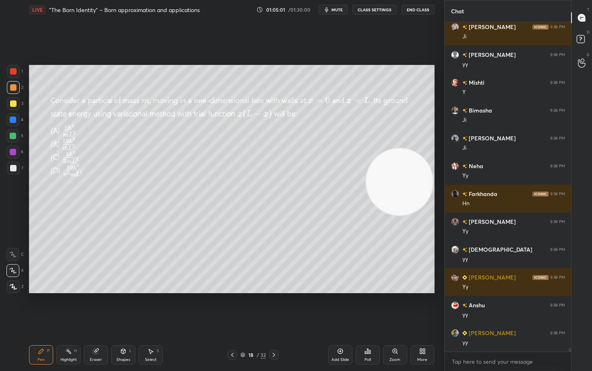
drag, startPoint x: 399, startPoint y: 110, endPoint x: 399, endPoint y: 179, distance: 69.7
click at [399, 179] on video at bounding box center [399, 181] width 67 height 67
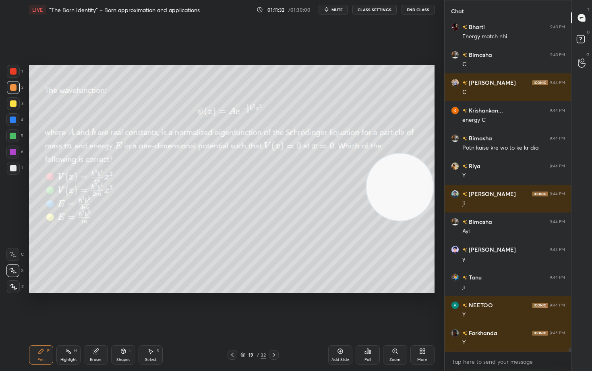
scroll to position [30910, 0]
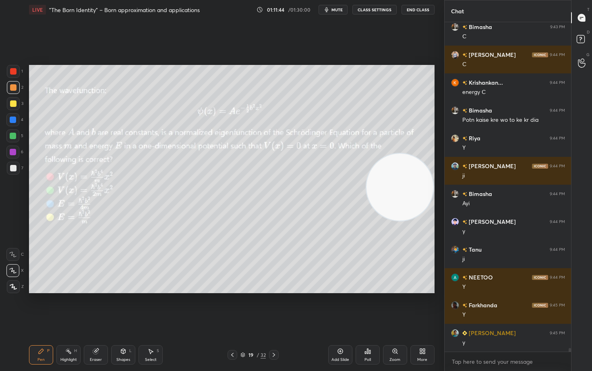
drag, startPoint x: 410, startPoint y: 177, endPoint x: 386, endPoint y: 248, distance: 75.2
click at [403, 220] on video at bounding box center [400, 187] width 67 height 67
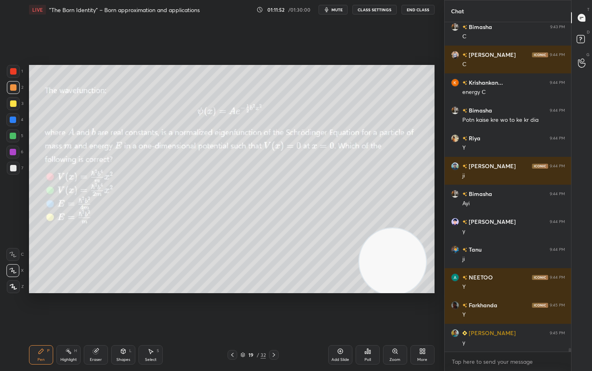
click at [98, 307] on div "Eraser" at bounding box center [96, 354] width 24 height 19
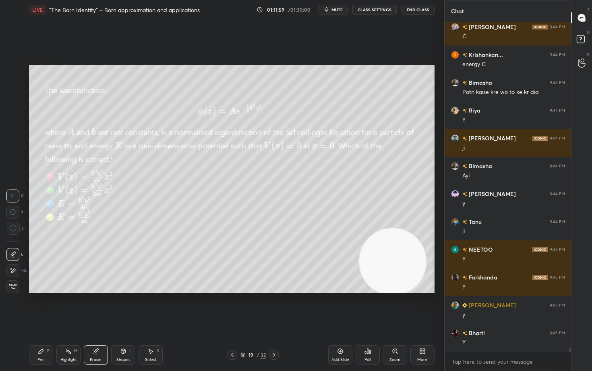
drag, startPoint x: 44, startPoint y: 355, endPoint x: 49, endPoint y: 347, distance: 9.2
click at [42, 307] on div "Pen P" at bounding box center [41, 354] width 24 height 19
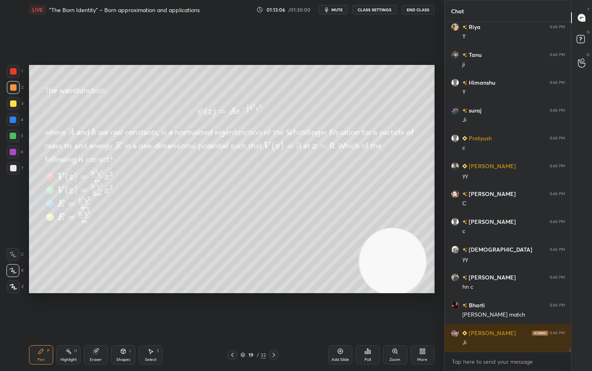
scroll to position [31494, 0]
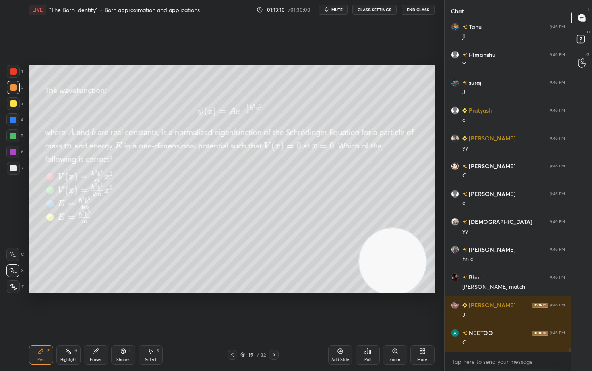
click at [12, 104] on div at bounding box center [13, 103] width 6 height 6
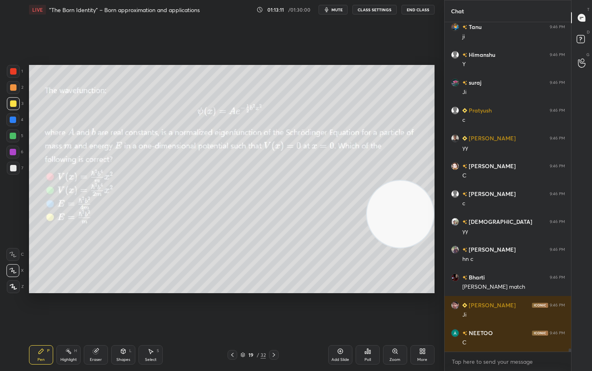
drag, startPoint x: 388, startPoint y: 273, endPoint x: 403, endPoint y: 103, distance: 170.3
click at [414, 181] on video at bounding box center [400, 214] width 67 height 67
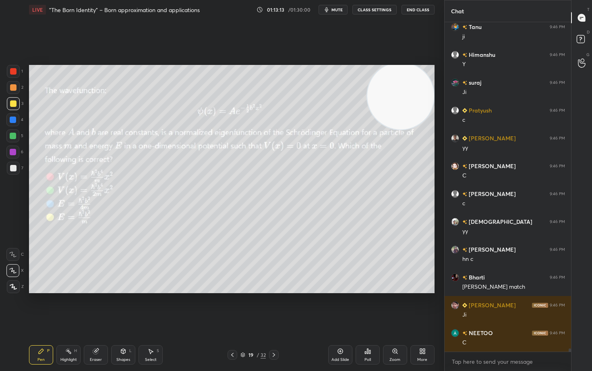
click at [339, 307] on icon at bounding box center [340, 351] width 6 height 6
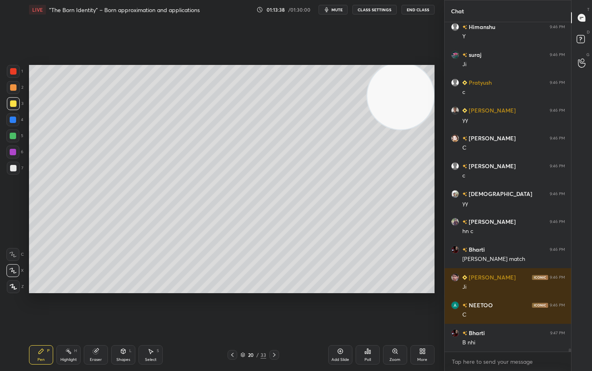
drag, startPoint x: 93, startPoint y: 357, endPoint x: 110, endPoint y: 312, distance: 47.8
click at [94, 307] on div "Eraser" at bounding box center [96, 354] width 24 height 19
click at [39, 307] on icon at bounding box center [41, 351] width 6 height 6
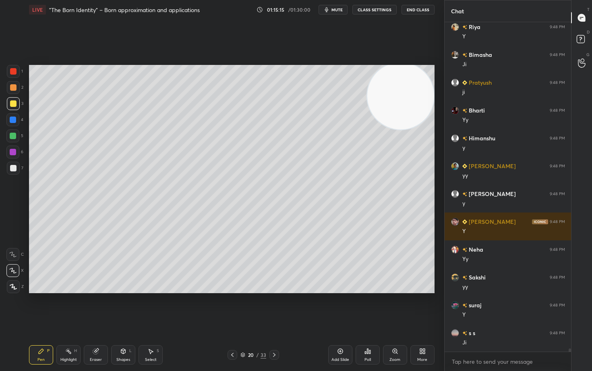
scroll to position [32467, 0]
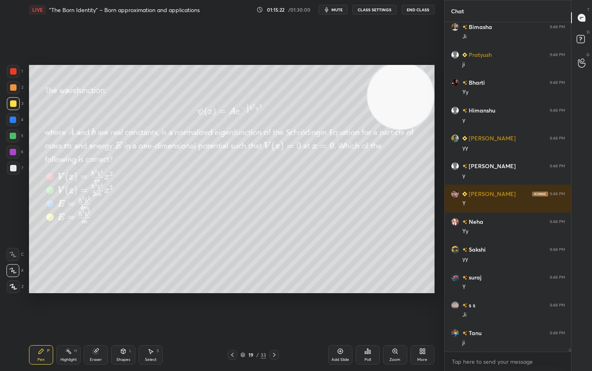
click at [339, 307] on icon at bounding box center [340, 351] width 6 height 6
click at [13, 169] on div at bounding box center [13, 168] width 6 height 6
drag, startPoint x: 409, startPoint y: 89, endPoint x: 397, endPoint y: 235, distance: 146.4
click at [411, 137] on video at bounding box center [399, 104] width 67 height 67
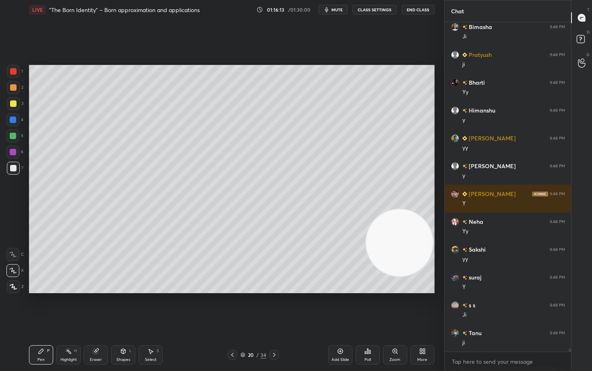
click at [409, 276] on video at bounding box center [399, 242] width 67 height 67
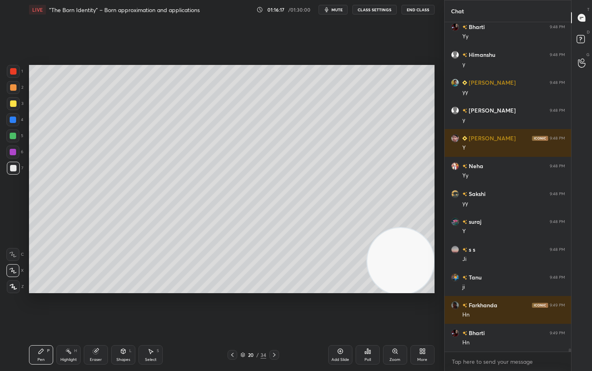
scroll to position [32550, 0]
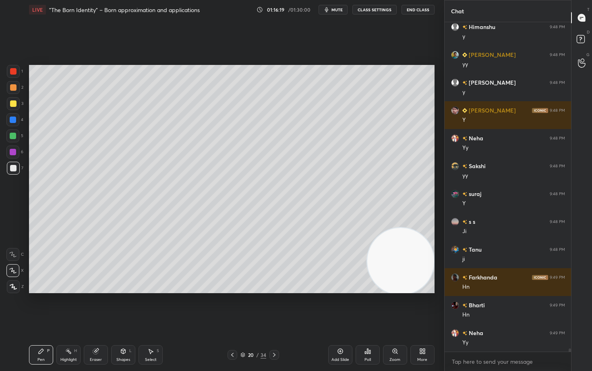
click at [95, 307] on div "Eraser" at bounding box center [96, 354] width 24 height 19
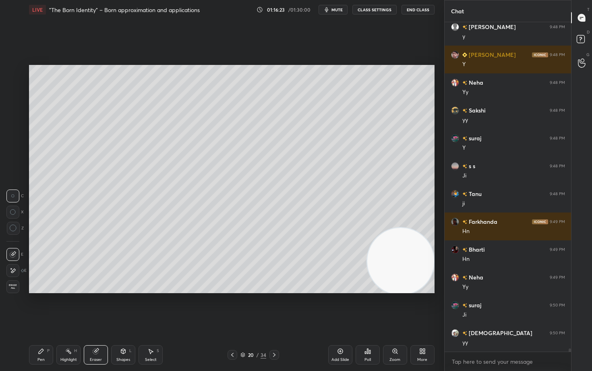
scroll to position [32634, 0]
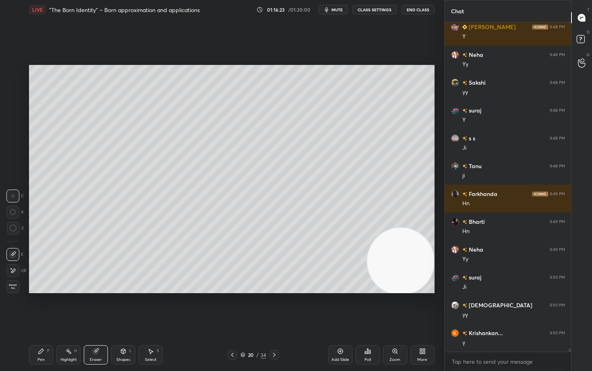
click at [14, 229] on icon at bounding box center [13, 227] width 7 height 7
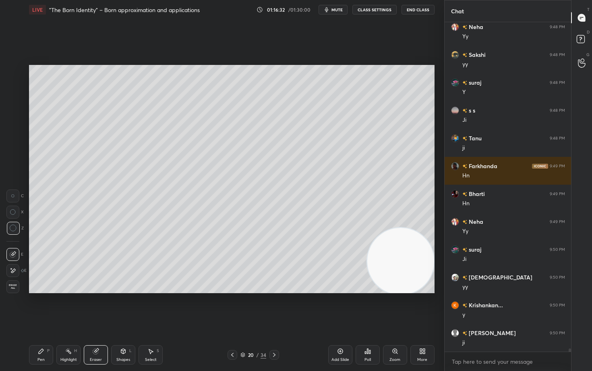
drag, startPoint x: 42, startPoint y: 353, endPoint x: 40, endPoint y: 345, distance: 8.1
click at [41, 307] on icon at bounding box center [41, 351] width 6 height 6
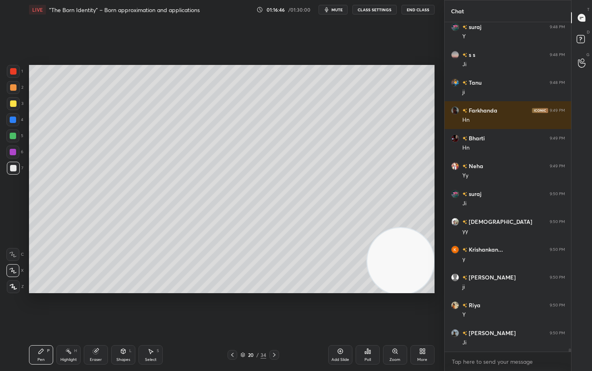
scroll to position [32745, 0]
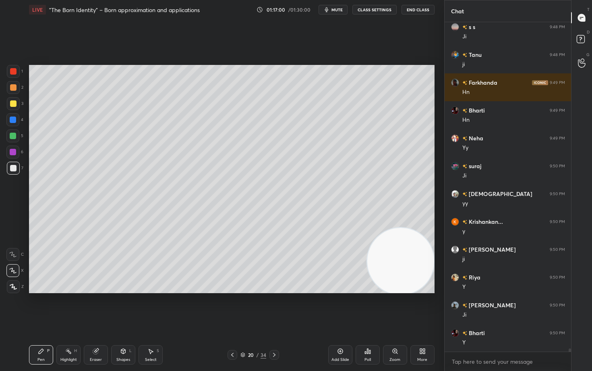
drag, startPoint x: 399, startPoint y: 275, endPoint x: 416, endPoint y: 102, distance: 173.3
click at [420, 228] on video at bounding box center [400, 261] width 67 height 67
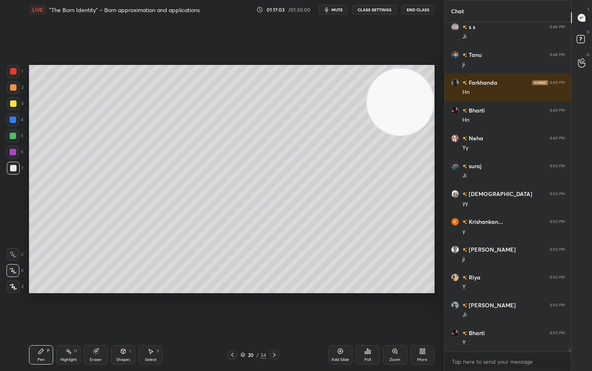
scroll to position [32773, 0]
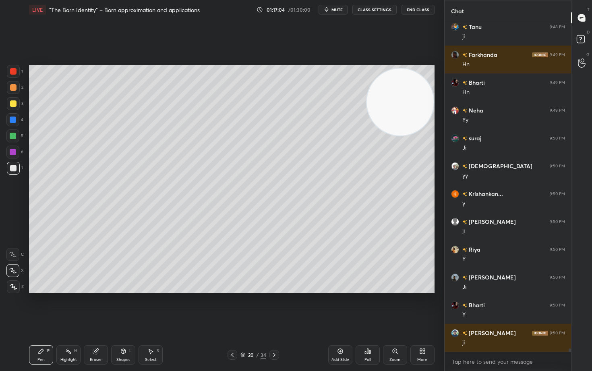
click at [14, 105] on div at bounding box center [13, 103] width 6 height 6
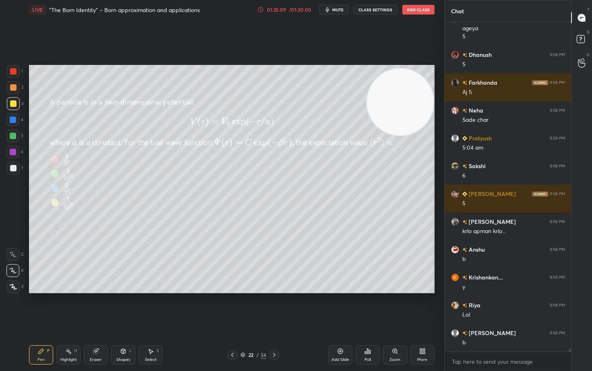
scroll to position [35116, 0]
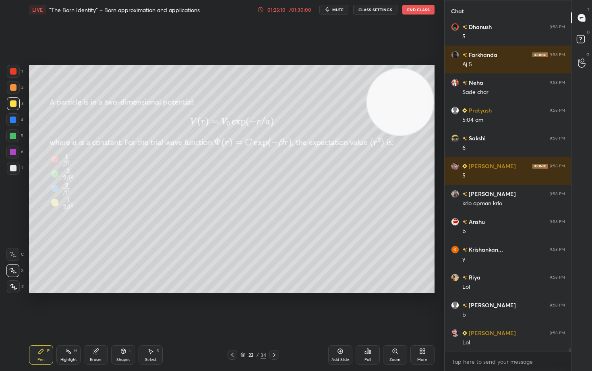
click at [262, 10] on icon at bounding box center [260, 9] width 1 height 3
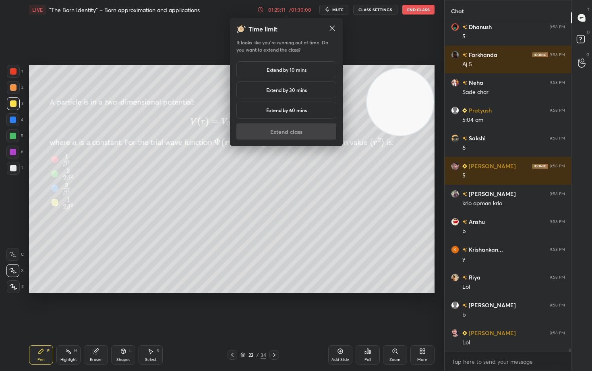
click at [281, 74] on div "Extend by 10 mins" at bounding box center [287, 69] width 100 height 17
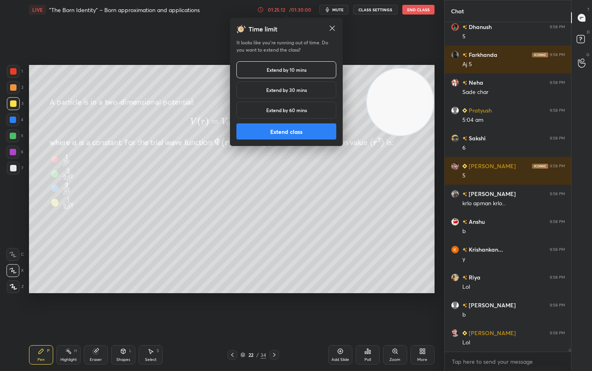
click at [297, 133] on button "Extend class" at bounding box center [287, 131] width 100 height 16
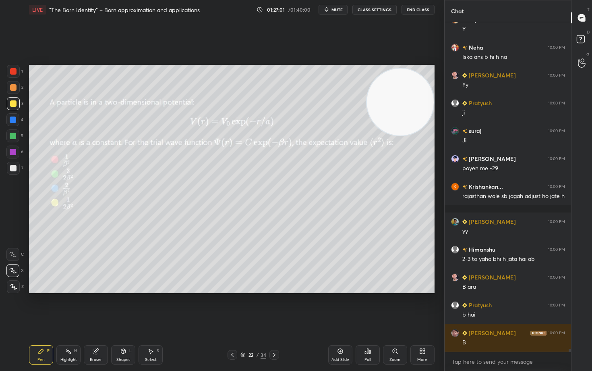
scroll to position [36007, 0]
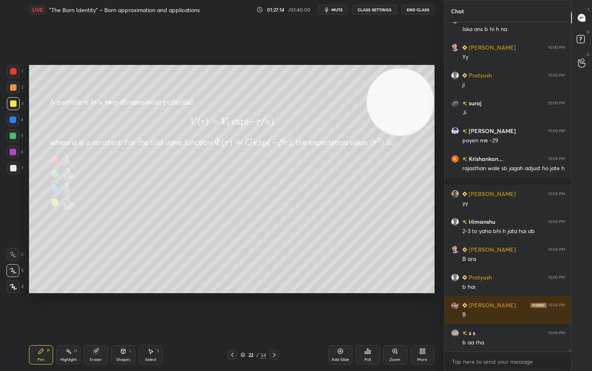
drag, startPoint x: 100, startPoint y: 353, endPoint x: 139, endPoint y: 306, distance: 61.2
click at [100, 307] on div "Eraser" at bounding box center [96, 354] width 24 height 19
drag, startPoint x: 33, startPoint y: 356, endPoint x: 35, endPoint y: 351, distance: 5.0
click at [33, 307] on div "Pen P" at bounding box center [41, 354] width 24 height 19
drag, startPoint x: 98, startPoint y: 353, endPoint x: 147, endPoint y: 302, distance: 71.5
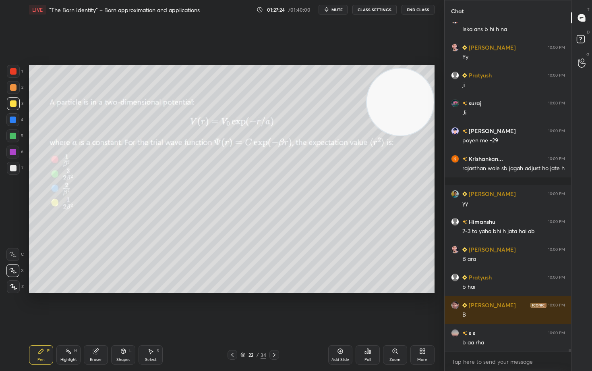
click at [98, 307] on icon at bounding box center [96, 351] width 6 height 6
drag, startPoint x: 45, startPoint y: 352, endPoint x: 60, endPoint y: 335, distance: 22.6
click at [45, 307] on div "Pen P" at bounding box center [41, 354] width 24 height 19
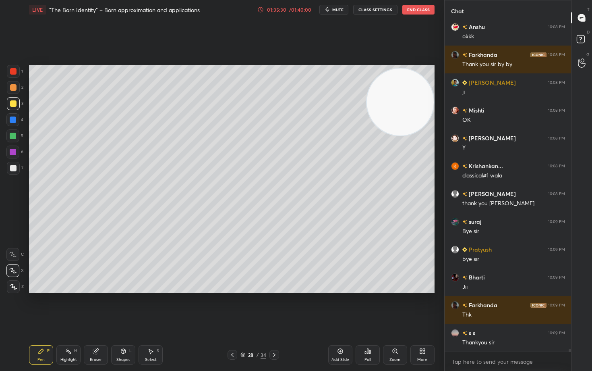
scroll to position [39289, 0]
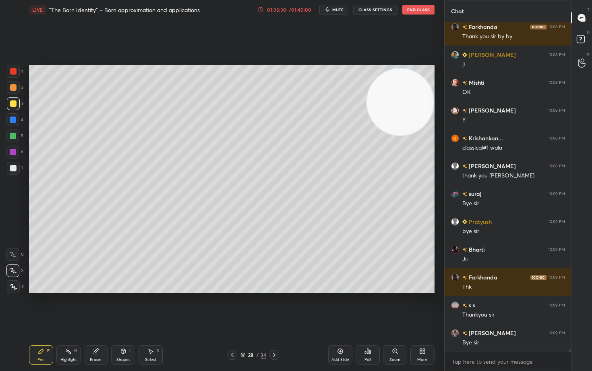
click at [412, 10] on button "End Class" at bounding box center [419, 10] width 32 height 10
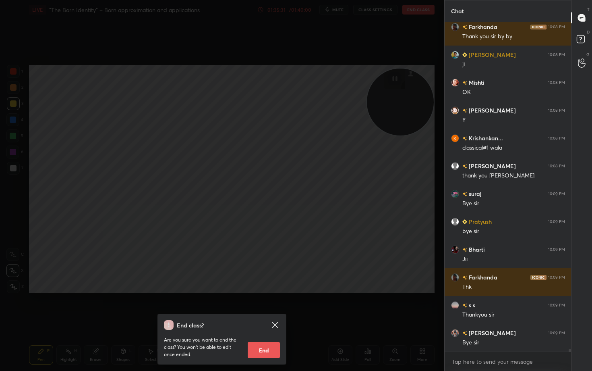
scroll to position [39317, 0]
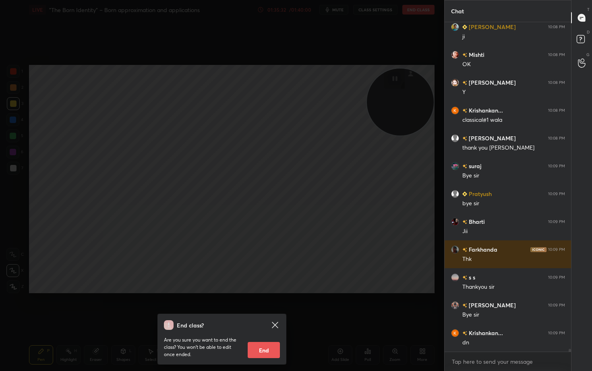
click at [270, 307] on button "End" at bounding box center [264, 350] width 32 height 16
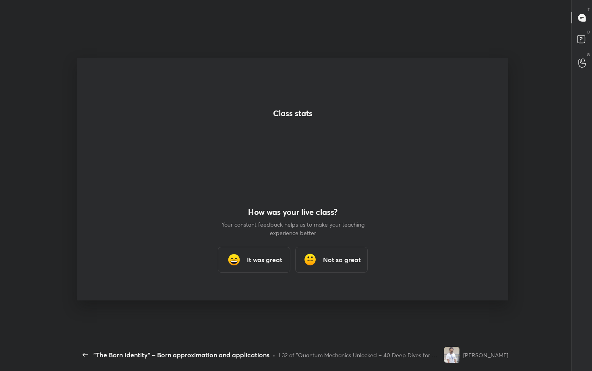
scroll to position [0, 0]
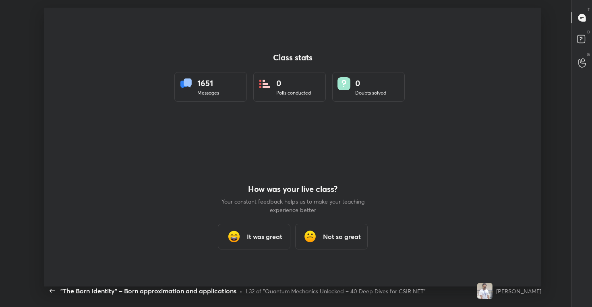
type textarea "x"
